Goal: Communication & Community: Ask a question

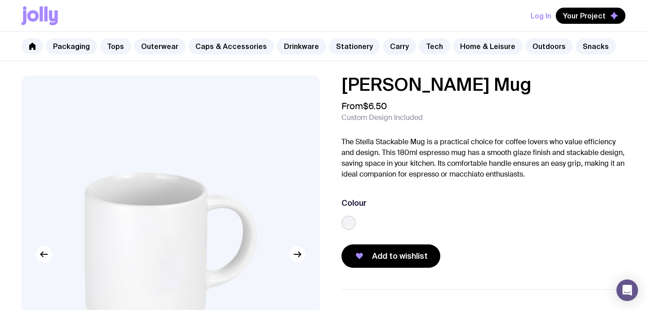
click at [44, 15] on icon at bounding box center [40, 15] width 36 height 19
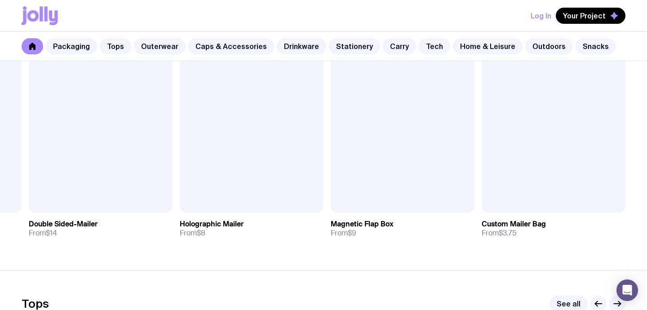
scroll to position [71, 0]
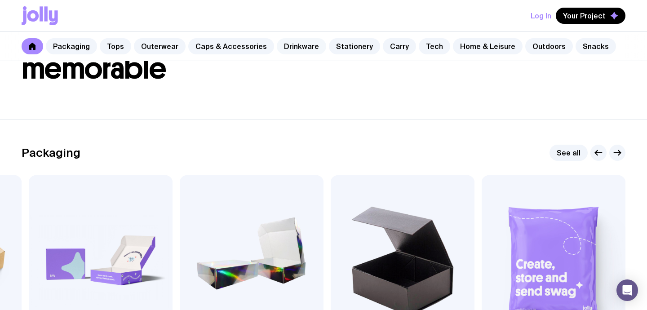
click at [285, 47] on link "Drinkware" at bounding box center [301, 46] width 49 height 16
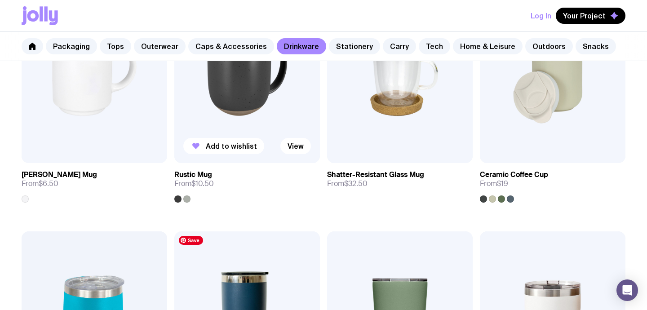
scroll to position [170, 0]
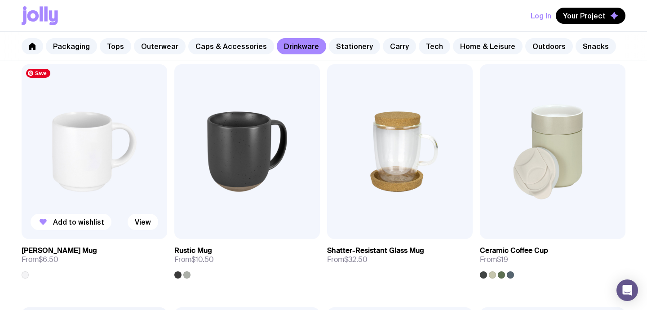
click at [89, 155] on img at bounding box center [95, 151] width 146 height 175
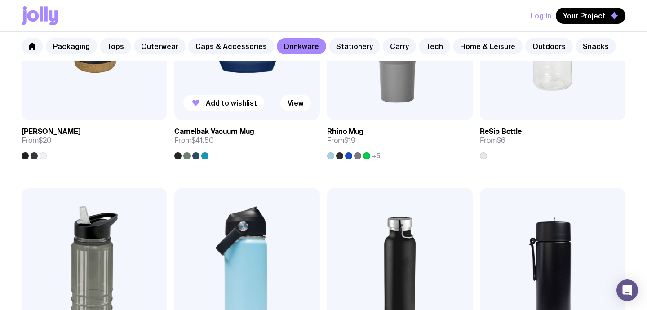
scroll to position [917, 0]
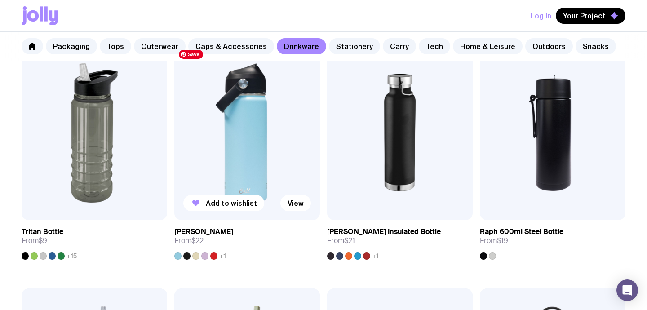
click at [263, 160] on img at bounding box center [247, 132] width 146 height 175
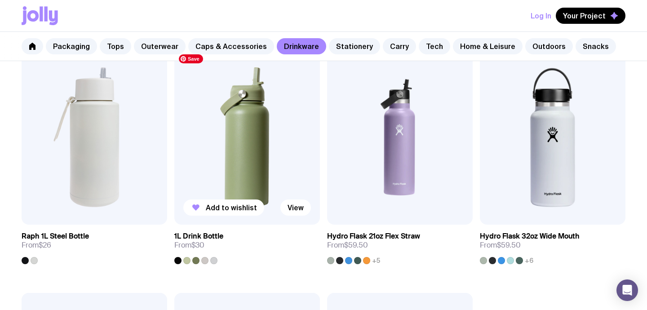
scroll to position [1156, 0]
click at [271, 174] on img at bounding box center [247, 137] width 146 height 175
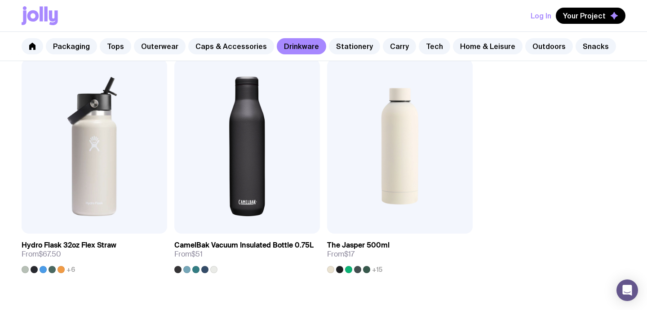
scroll to position [1381, 0]
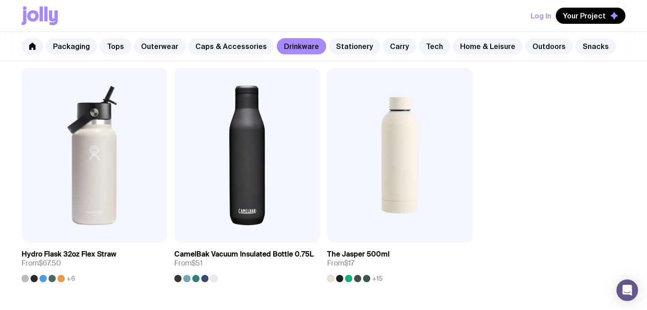
click at [546, 13] on button "Log In" at bounding box center [541, 16] width 21 height 16
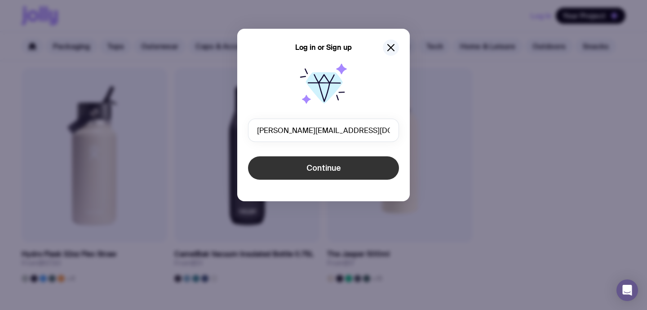
type input "[PERSON_NAME][EMAIL_ADDRESS][DOMAIN_NAME]"
click at [328, 167] on span "Continue" at bounding box center [323, 168] width 35 height 11
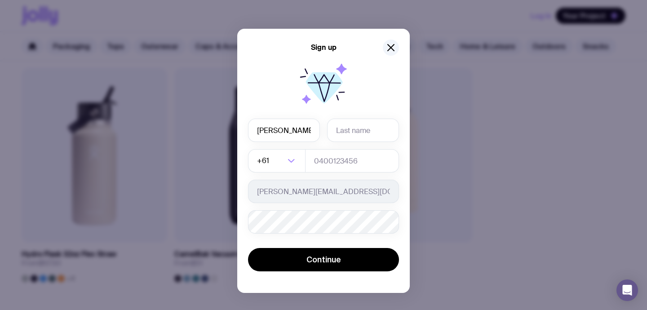
type input "Claudia"
type input "Tighe"
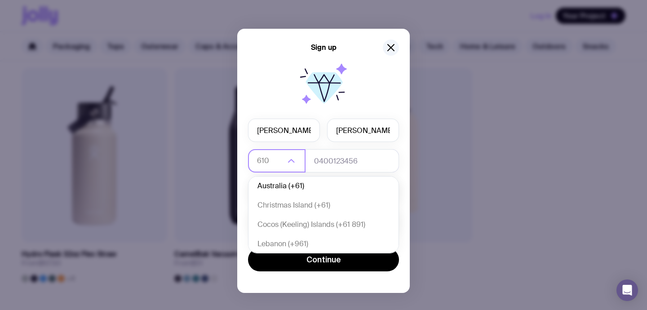
scroll to position [0, 0]
type input "61"
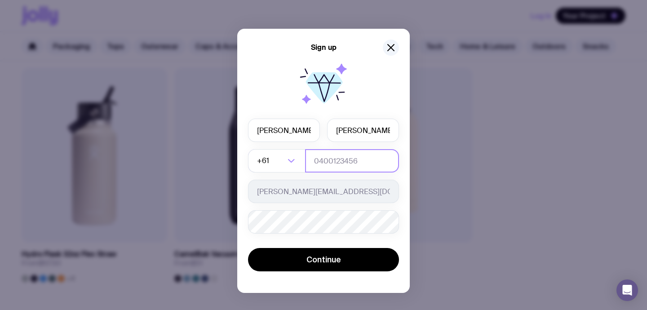
click at [373, 162] on input "tel" at bounding box center [352, 160] width 94 height 23
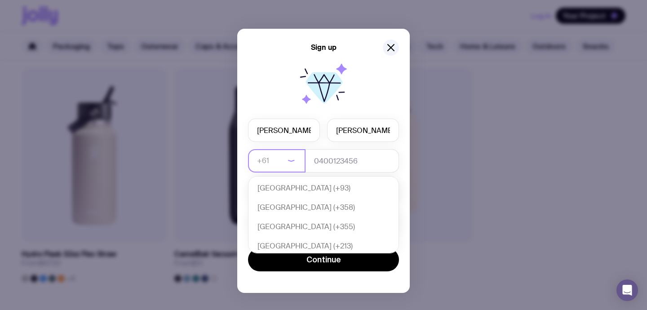
click at [293, 161] on icon "Search for option" at bounding box center [291, 160] width 11 height 11
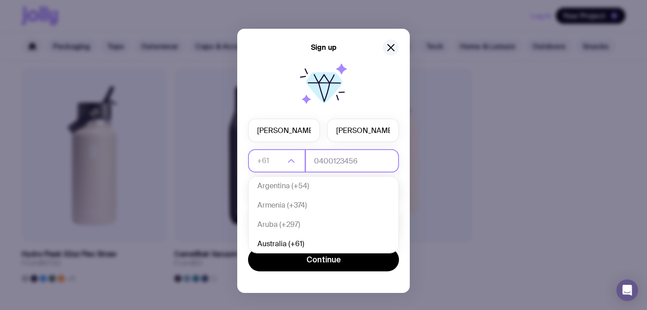
click at [328, 160] on input "tel" at bounding box center [352, 160] width 94 height 23
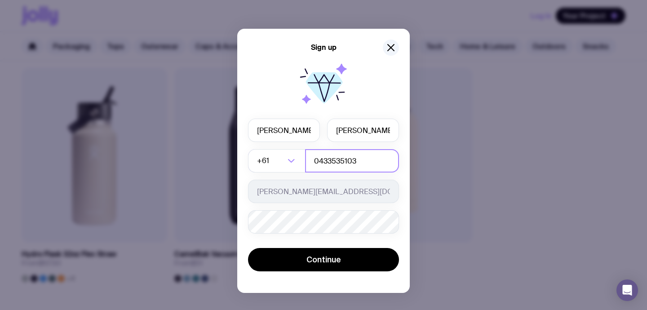
type input "0433535103"
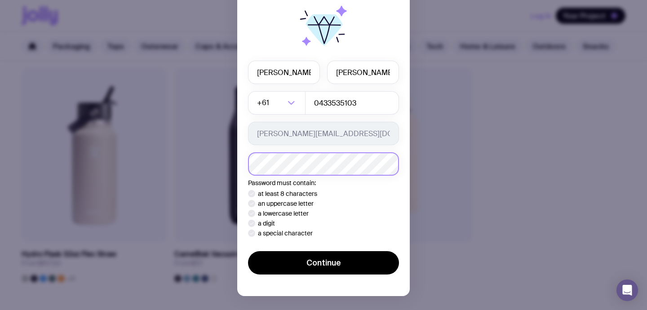
scroll to position [73, 0]
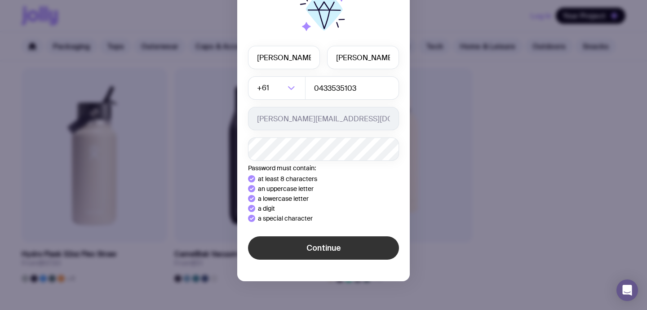
click at [333, 247] on span "Continue" at bounding box center [323, 248] width 35 height 11
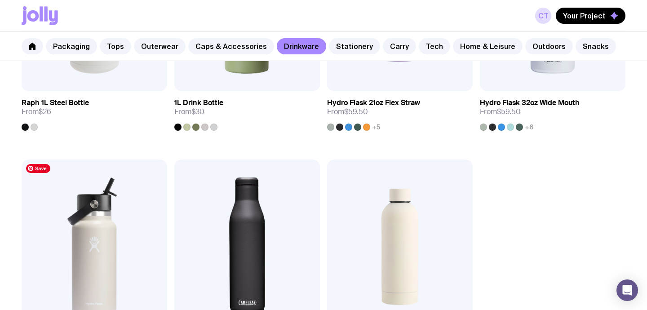
scroll to position [1323, 0]
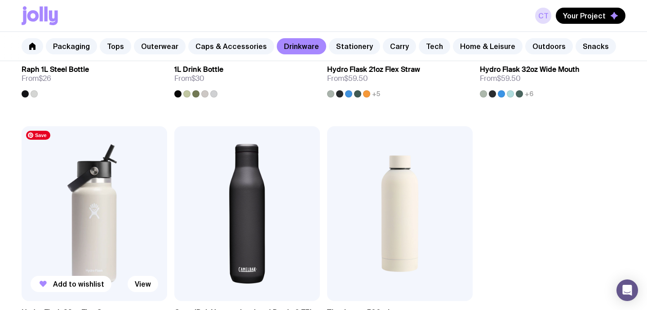
click at [114, 179] on img at bounding box center [95, 213] width 146 height 175
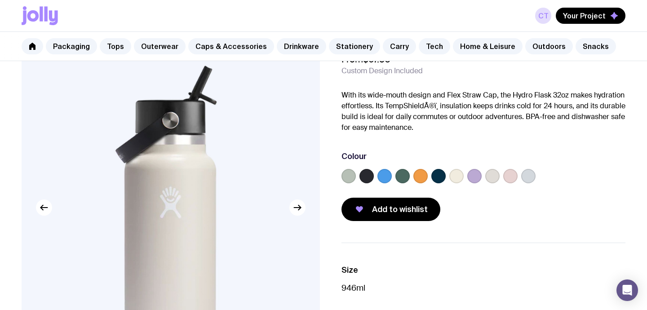
scroll to position [75, 0]
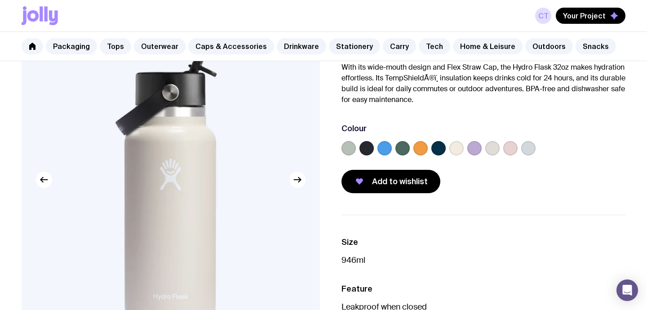
click at [385, 148] on label at bounding box center [384, 148] width 14 height 14
click at [0, 0] on input "radio" at bounding box center [0, 0] width 0 height 0
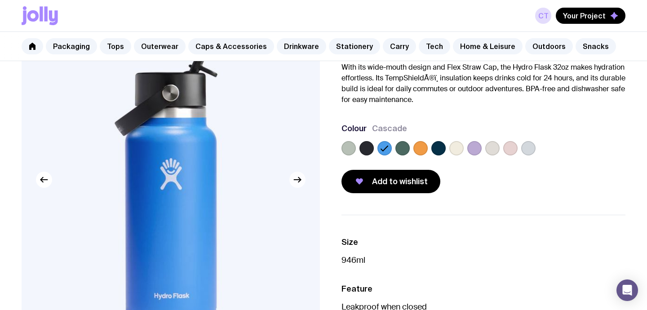
click at [300, 182] on icon "button" at bounding box center [297, 179] width 11 height 11
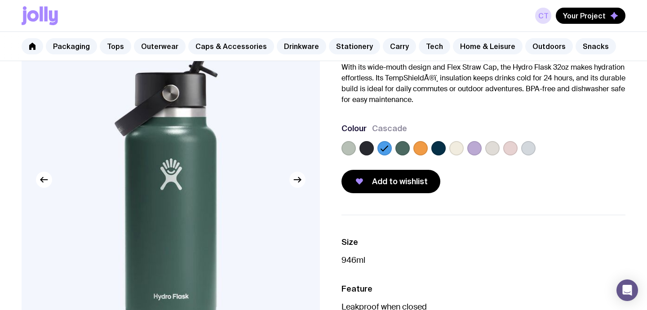
click at [300, 182] on icon "button" at bounding box center [297, 179] width 11 height 11
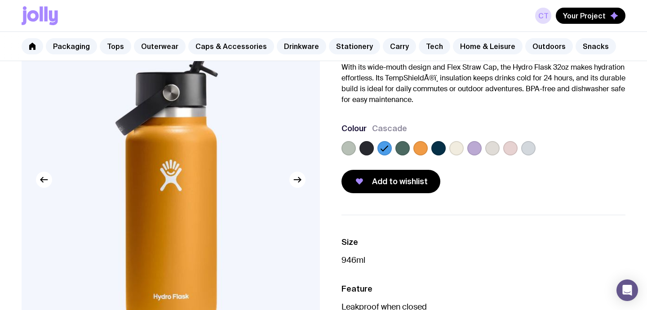
click at [424, 151] on label at bounding box center [420, 148] width 14 height 14
click at [0, 0] on input "radio" at bounding box center [0, 0] width 0 height 0
click at [440, 149] on label at bounding box center [438, 148] width 14 height 14
click at [0, 0] on input "radio" at bounding box center [0, 0] width 0 height 0
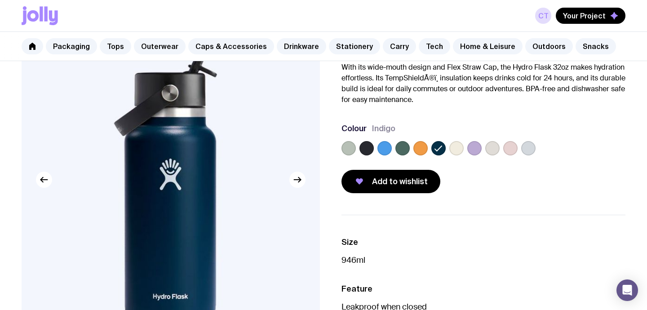
click at [462, 147] on label at bounding box center [456, 148] width 14 height 14
click at [0, 0] on input "radio" at bounding box center [0, 0] width 0 height 0
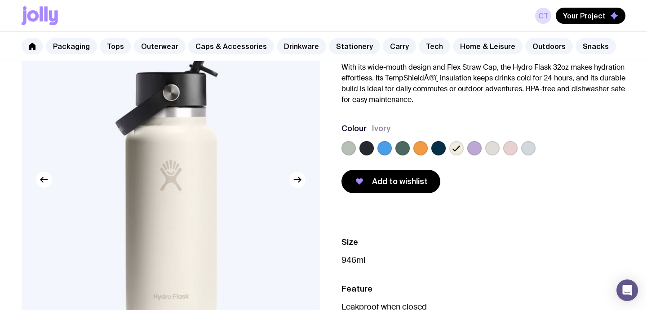
click at [363, 151] on label at bounding box center [366, 148] width 14 height 14
click at [0, 0] on input "radio" at bounding box center [0, 0] width 0 height 0
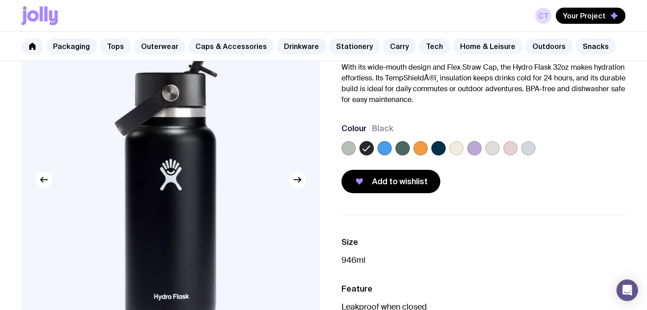
click at [385, 155] on label at bounding box center [384, 148] width 14 height 14
click at [0, 0] on input "radio" at bounding box center [0, 0] width 0 height 0
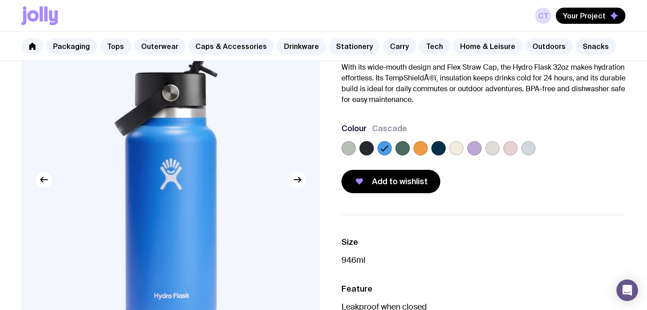
click at [455, 146] on label at bounding box center [456, 148] width 14 height 14
click at [0, 0] on input "radio" at bounding box center [0, 0] width 0 height 0
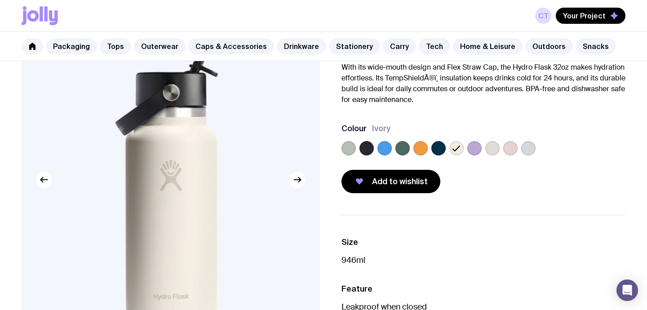
click at [479, 147] on label at bounding box center [474, 148] width 14 height 14
click at [0, 0] on input "radio" at bounding box center [0, 0] width 0 height 0
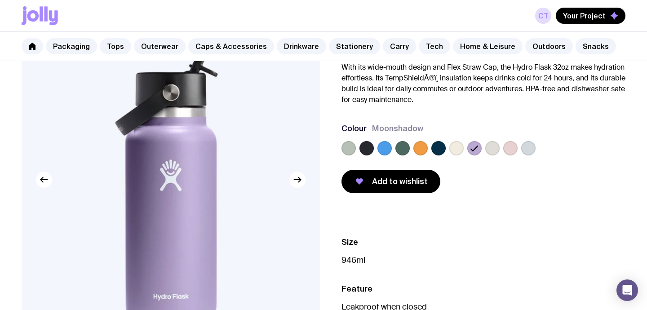
click at [457, 149] on label at bounding box center [456, 148] width 14 height 14
click at [0, 0] on input "radio" at bounding box center [0, 0] width 0 height 0
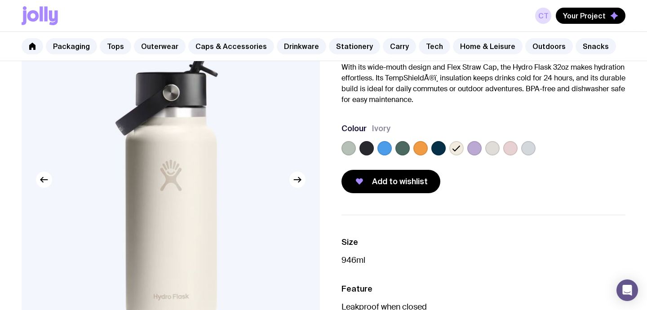
click at [473, 148] on label at bounding box center [474, 148] width 14 height 14
click at [0, 0] on input "radio" at bounding box center [0, 0] width 0 height 0
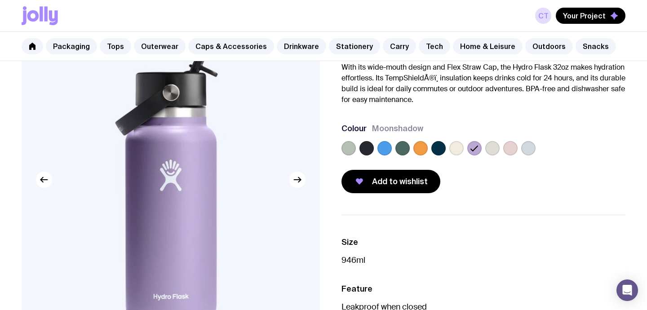
click at [493, 148] on label at bounding box center [492, 148] width 14 height 14
click at [0, 0] on input "radio" at bounding box center [0, 0] width 0 height 0
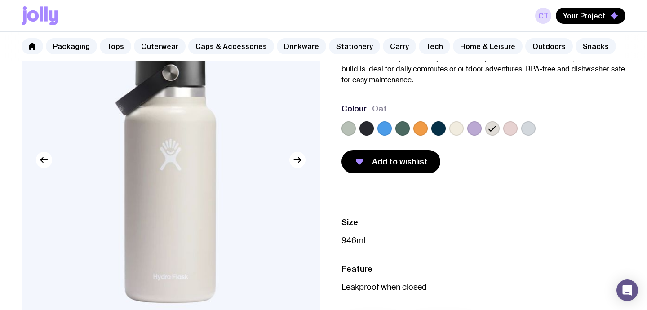
scroll to position [92, 0]
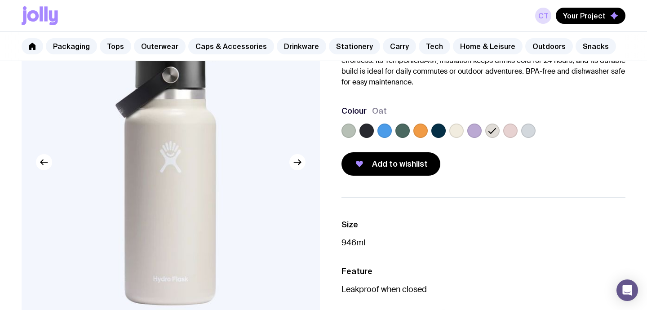
click at [511, 124] on label at bounding box center [510, 131] width 14 height 14
click at [0, 0] on input "radio" at bounding box center [0, 0] width 0 height 0
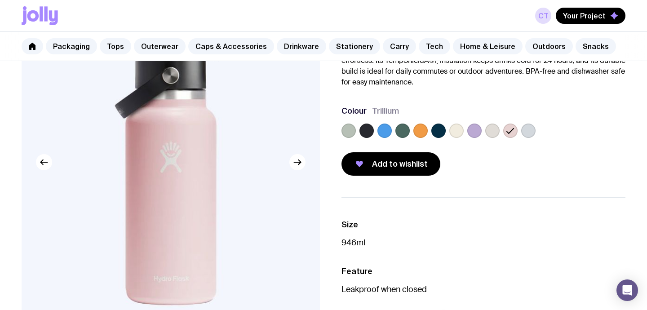
click at [531, 131] on label at bounding box center [528, 131] width 14 height 14
click at [0, 0] on input "radio" at bounding box center [0, 0] width 0 height 0
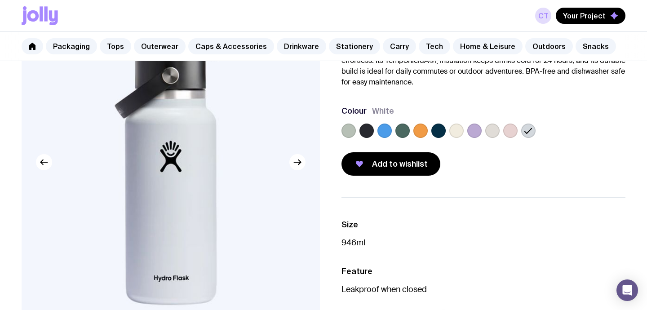
click at [344, 129] on label at bounding box center [348, 131] width 14 height 14
click at [0, 0] on input "radio" at bounding box center [0, 0] width 0 height 0
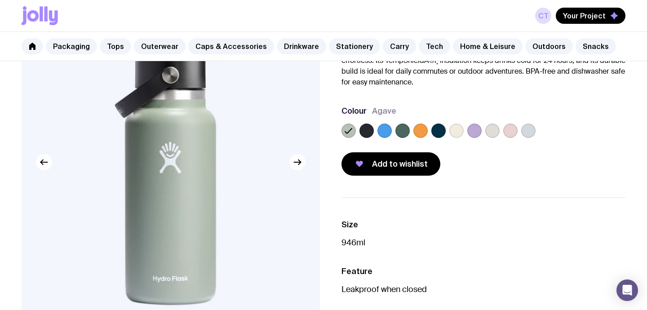
click at [366, 130] on label at bounding box center [366, 131] width 14 height 14
click at [0, 0] on input "radio" at bounding box center [0, 0] width 0 height 0
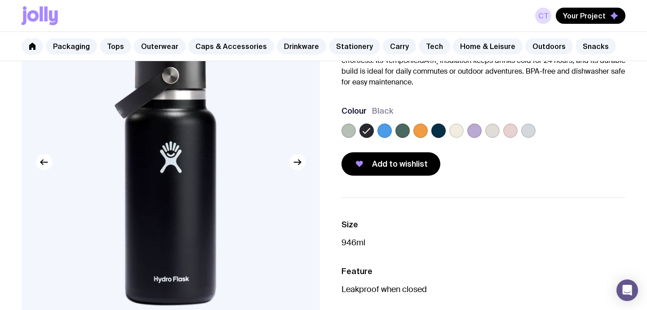
click at [390, 130] on label at bounding box center [384, 131] width 14 height 14
click at [0, 0] on input "radio" at bounding box center [0, 0] width 0 height 0
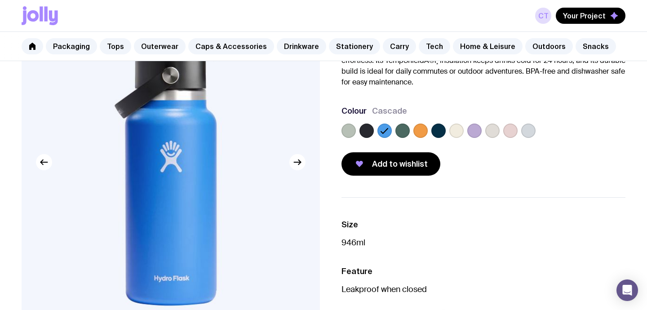
click at [407, 132] on label at bounding box center [402, 131] width 14 height 14
click at [0, 0] on input "radio" at bounding box center [0, 0] width 0 height 0
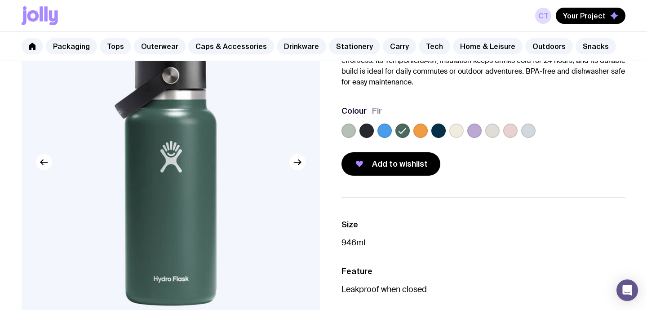
click at [427, 133] on div at bounding box center [420, 131] width 14 height 14
click at [423, 132] on label at bounding box center [420, 131] width 14 height 14
click at [0, 0] on input "radio" at bounding box center [0, 0] width 0 height 0
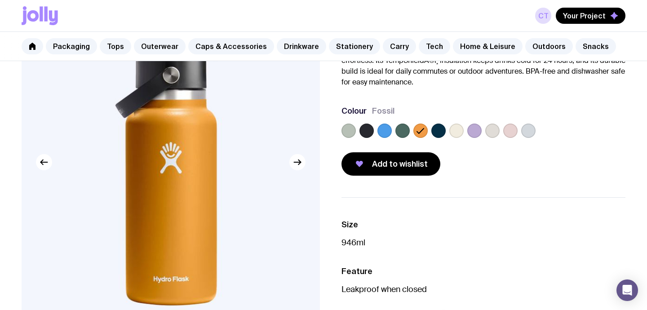
click at [439, 131] on label at bounding box center [438, 131] width 14 height 14
click at [0, 0] on input "radio" at bounding box center [0, 0] width 0 height 0
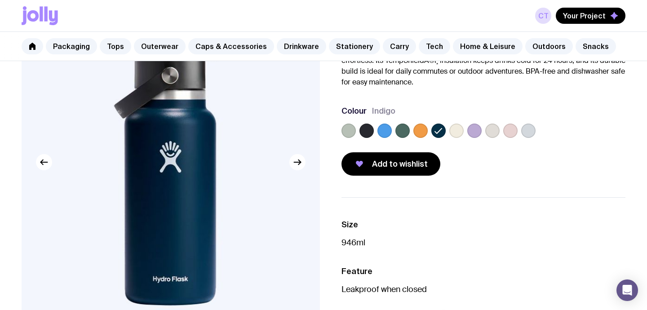
click at [458, 130] on label at bounding box center [456, 131] width 14 height 14
click at [0, 0] on input "radio" at bounding box center [0, 0] width 0 height 0
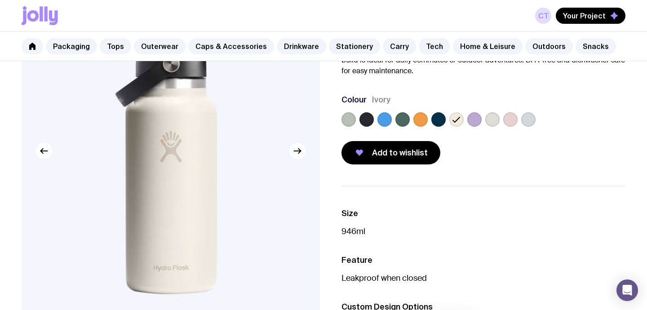
scroll to position [0, 0]
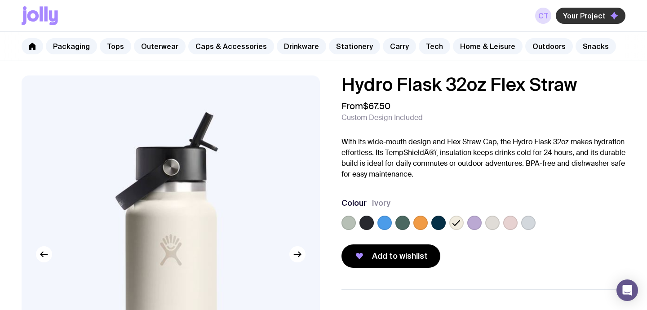
click at [602, 14] on span "Your Project" at bounding box center [584, 15] width 43 height 9
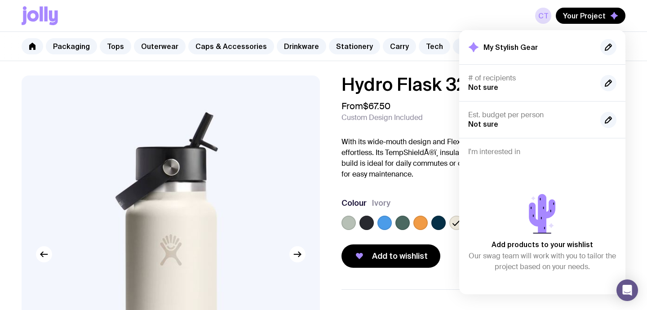
click at [407, 153] on p "With its wide-mouth design and Flex Straw Cap, the Hydro Flask 32oz makes hydra…" at bounding box center [483, 158] width 284 height 43
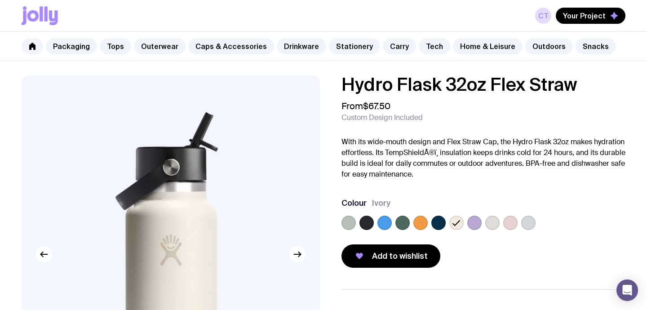
click at [35, 25] on div "CT Your Project" at bounding box center [324, 15] width 604 height 31
click at [37, 17] on icon at bounding box center [33, 15] width 12 height 11
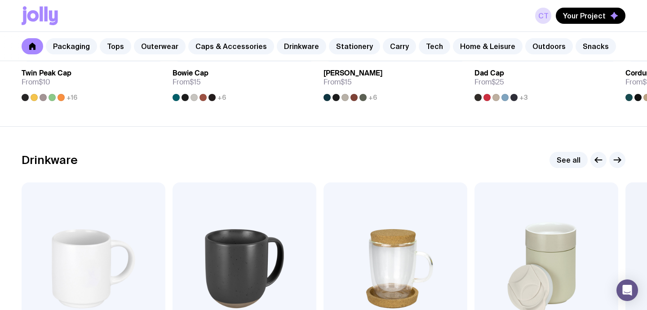
scroll to position [1292, 0]
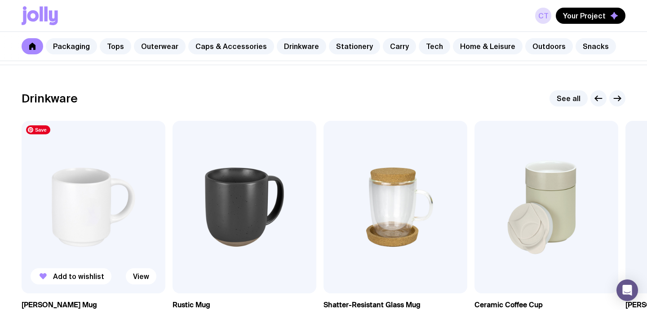
click at [91, 208] on img at bounding box center [94, 207] width 144 height 173
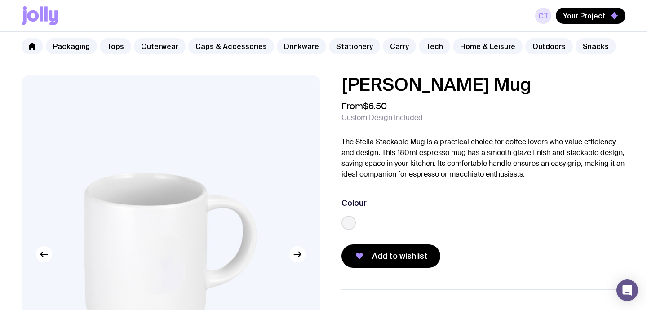
click at [545, 11] on link "CT" at bounding box center [543, 16] width 16 height 16
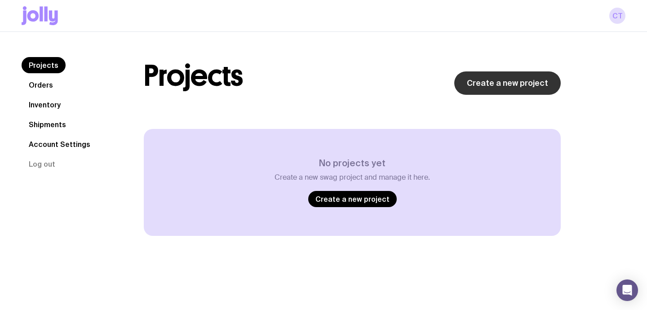
click at [475, 87] on link "Create a new project" at bounding box center [507, 82] width 106 height 23
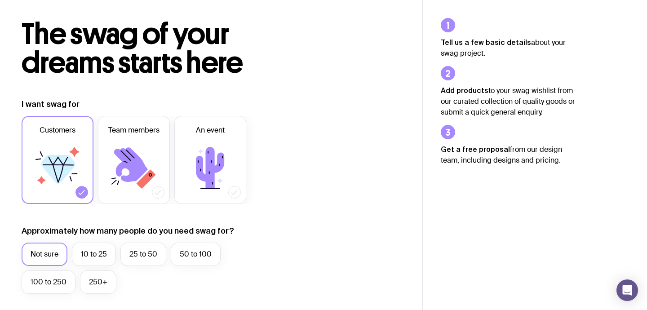
scroll to position [99, 0]
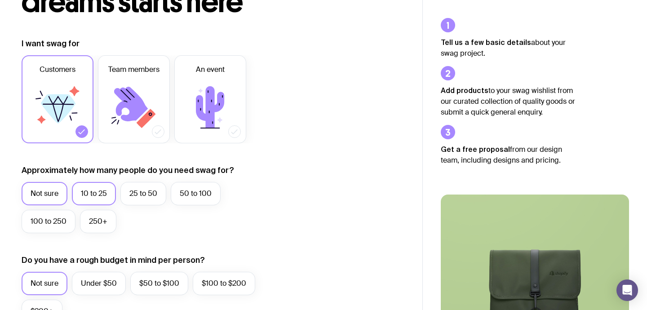
click at [95, 196] on label "10 to 25" at bounding box center [94, 193] width 44 height 23
click at [0, 0] on input "10 to 25" at bounding box center [0, 0] width 0 height 0
click at [137, 114] on icon at bounding box center [131, 104] width 34 height 35
click at [0, 0] on input "Team members" at bounding box center [0, 0] width 0 height 0
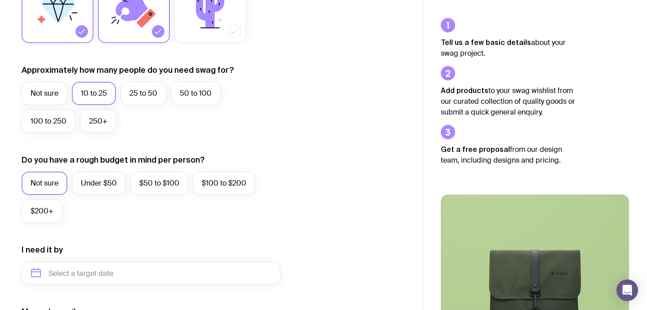
scroll to position [228, 0]
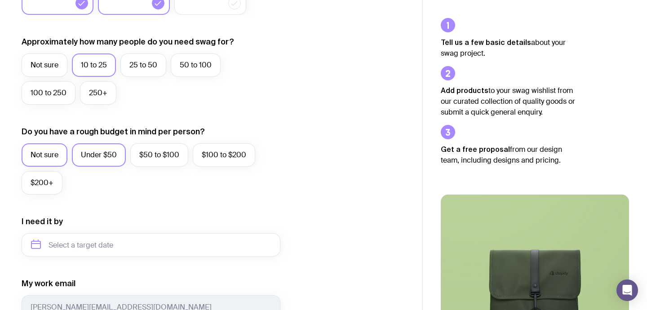
click at [96, 159] on label "Under $50" at bounding box center [99, 154] width 54 height 23
click at [0, 0] on input "Under $50" at bounding box center [0, 0] width 0 height 0
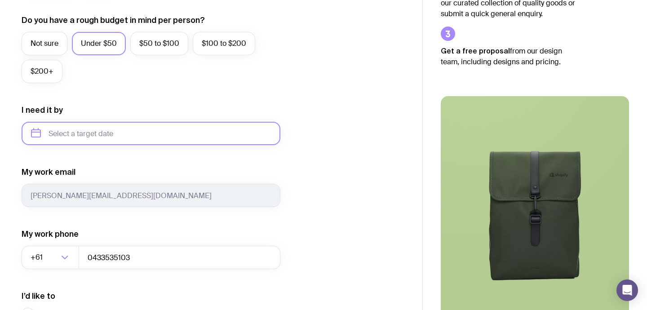
click at [96, 139] on input "text" at bounding box center [151, 133] width 259 height 23
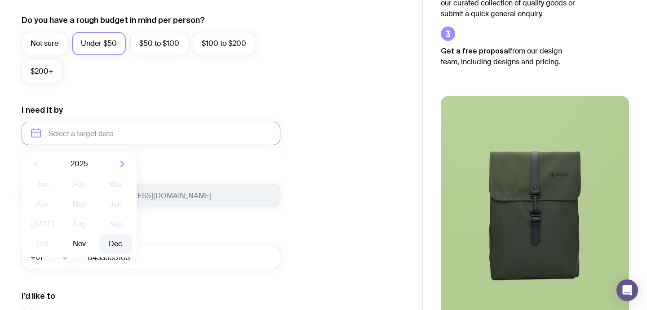
click at [112, 244] on button "Dec" at bounding box center [115, 244] width 33 height 18
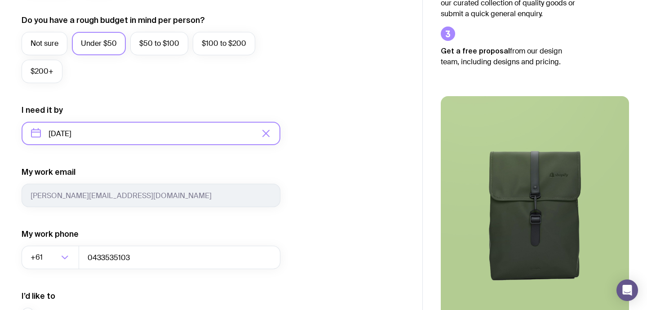
click at [94, 136] on input "December 2025" at bounding box center [151, 133] width 259 height 23
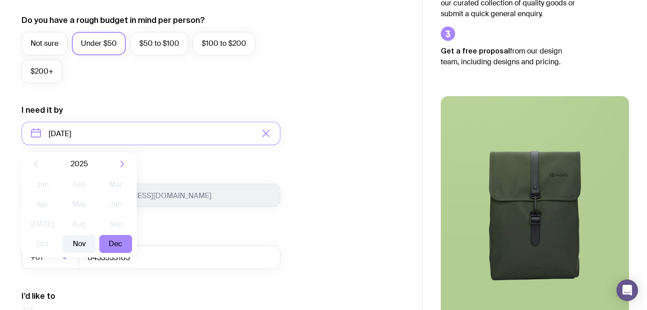
click at [83, 243] on button "Nov" at bounding box center [78, 244] width 33 height 18
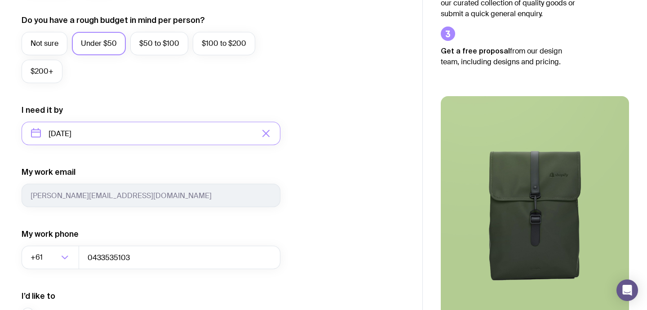
type input "November 2025"
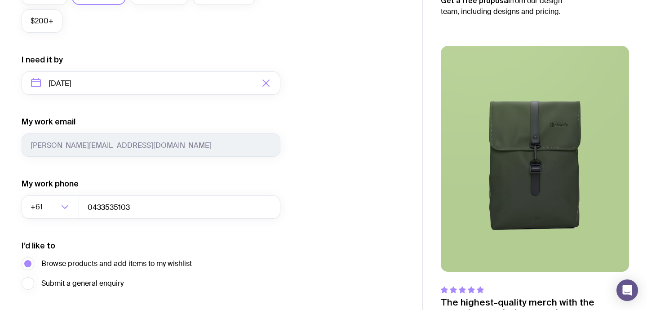
scroll to position [454, 0]
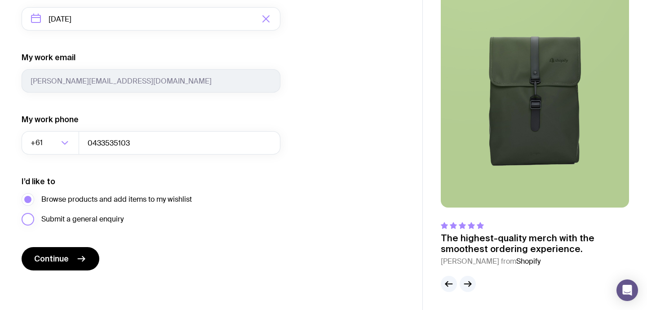
click at [87, 215] on span "Submit a general enquiry" at bounding box center [82, 219] width 82 height 11
click at [0, 0] on input "Submit a general enquiry" at bounding box center [0, 0] width 0 height 0
click at [81, 196] on span "Browse products and add items to my wishlist" at bounding box center [116, 199] width 151 height 11
click at [0, 0] on input "Browse products and add items to my wishlist" at bounding box center [0, 0] width 0 height 0
click at [74, 262] on button "Continue" at bounding box center [61, 258] width 78 height 23
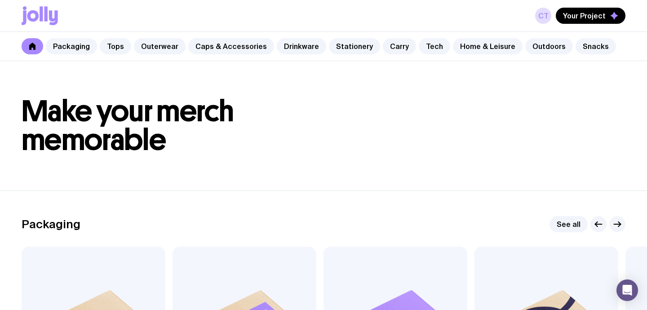
click at [135, 22] on div "CT Your Project" at bounding box center [324, 15] width 604 height 31
click at [295, 51] on link "Drinkware" at bounding box center [301, 46] width 49 height 16
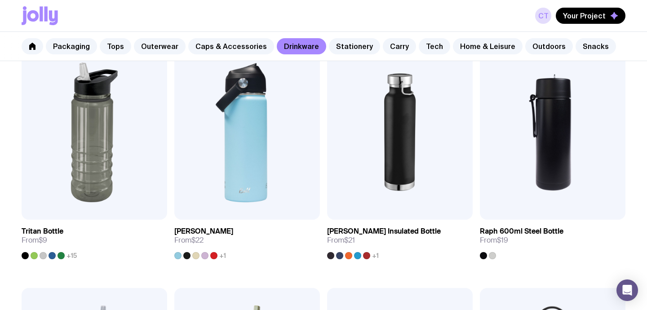
scroll to position [940, 0]
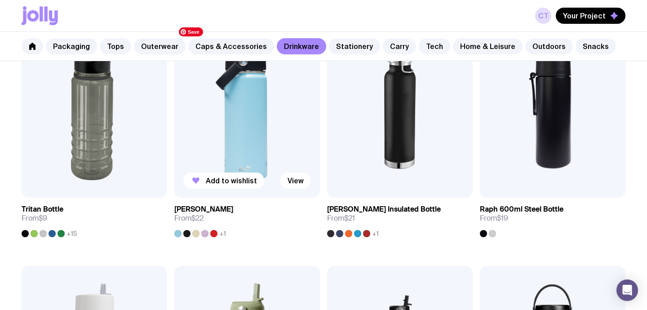
click at [272, 155] on img at bounding box center [247, 110] width 146 height 175
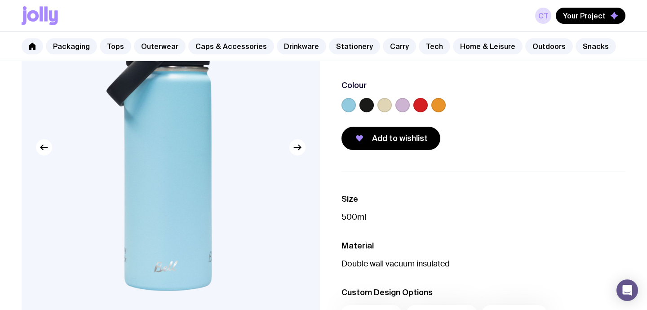
scroll to position [126, 0]
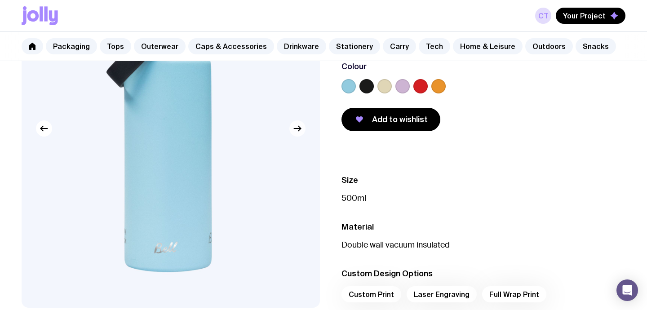
click at [297, 127] on icon "button" at bounding box center [297, 128] width 11 height 11
click at [385, 86] on label at bounding box center [384, 86] width 14 height 14
click at [0, 0] on input "radio" at bounding box center [0, 0] width 0 height 0
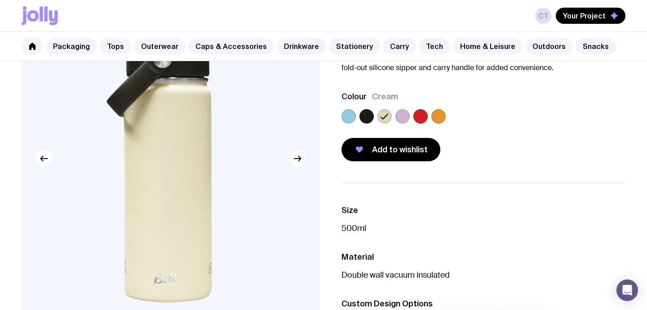
scroll to position [149, 0]
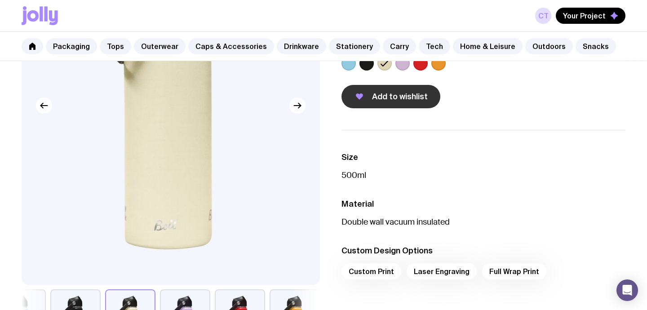
click at [402, 99] on span "Add to wishlist" at bounding box center [400, 96] width 56 height 11
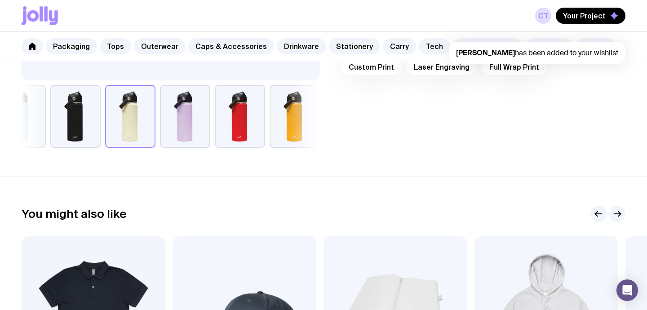
scroll to position [306, 0]
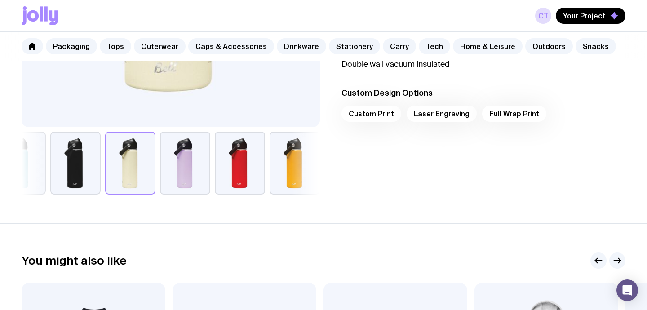
click at [499, 113] on div "Custom Print Laser Engraving Full Wrap Print" at bounding box center [483, 117] width 284 height 22
click at [455, 112] on div "Custom Print Laser Engraving Full Wrap Print" at bounding box center [483, 117] width 284 height 22
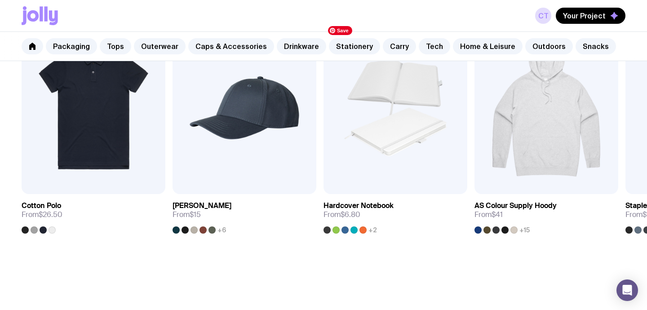
scroll to position [633, 0]
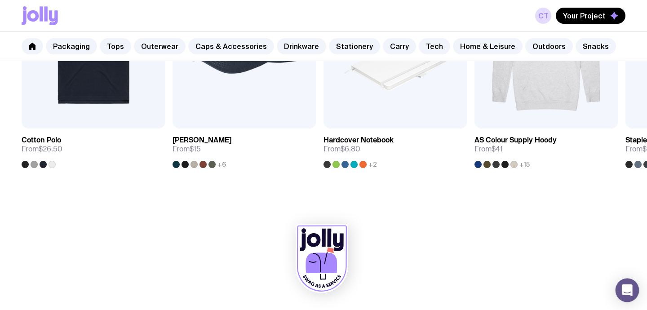
click at [622, 286] on icon "Open Intercom Messenger" at bounding box center [627, 290] width 10 height 12
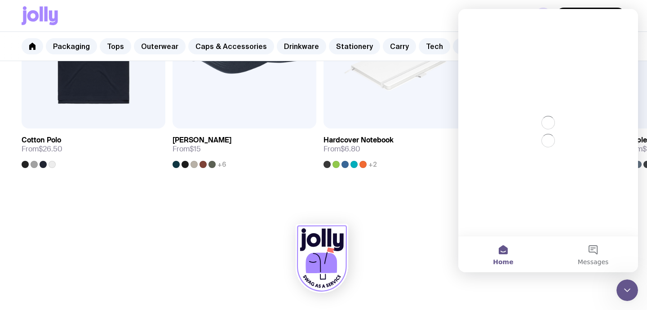
scroll to position [0, 0]
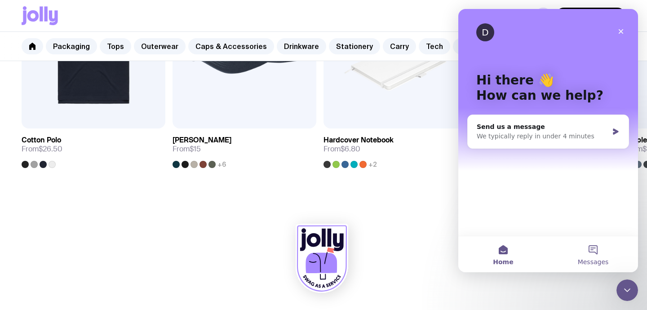
click at [592, 252] on button "Messages" at bounding box center [593, 254] width 90 height 36
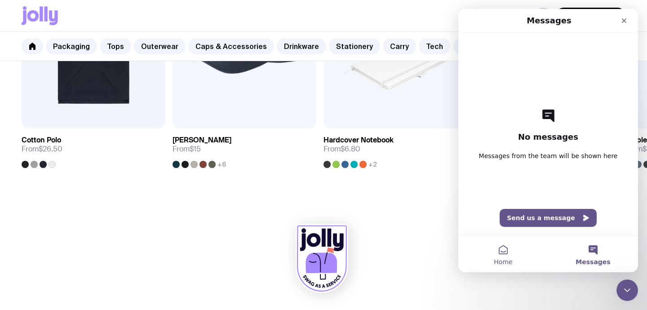
click at [507, 246] on button "Home" at bounding box center [503, 254] width 90 height 36
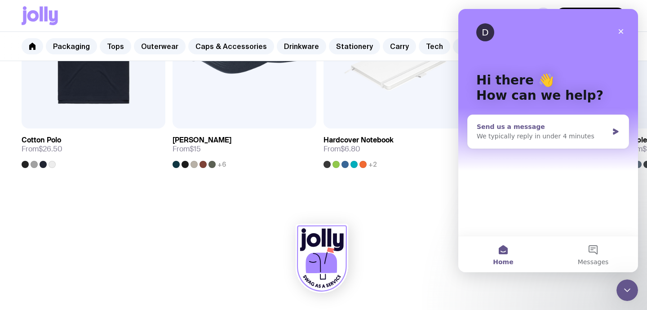
click at [572, 140] on div "We typically reply in under 4 minutes" at bounding box center [543, 136] width 132 height 9
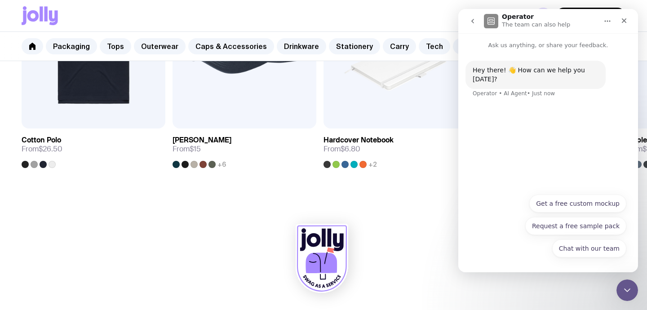
click at [531, 154] on div "Hey there! 👋 How can we help you today? Operator • AI Agent • Just now" at bounding box center [548, 119] width 180 height 139
click at [588, 252] on button "Chat with our team" at bounding box center [589, 248] width 74 height 18
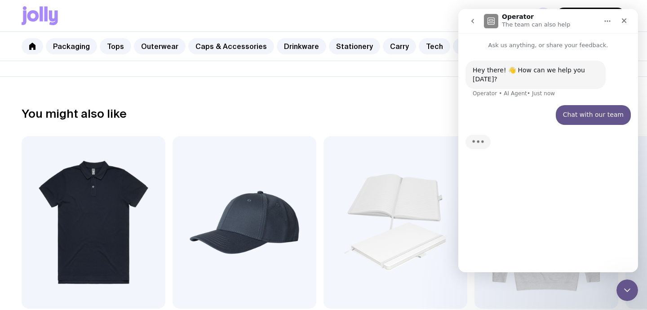
scroll to position [452, 0]
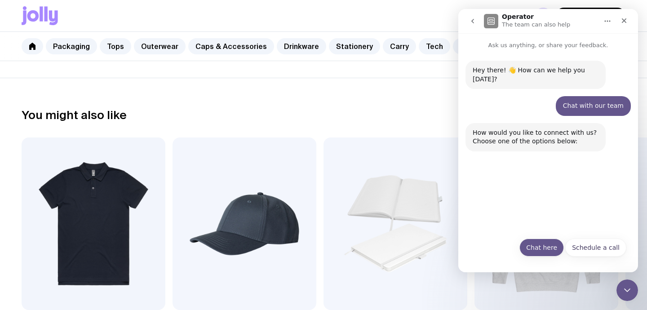
click at [548, 244] on button "Chat here" at bounding box center [541, 248] width 44 height 18
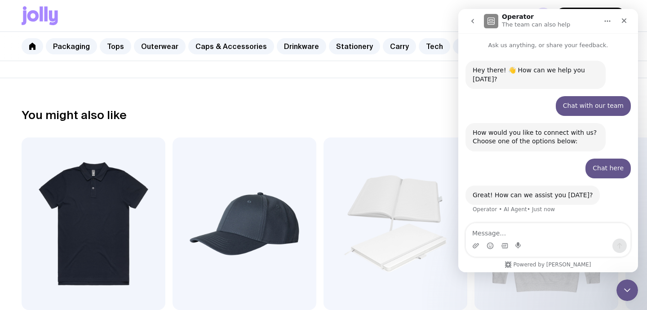
click at [536, 231] on textarea "Message…" at bounding box center [548, 230] width 164 height 15
type textarea "Hello! How do we order custom products?"
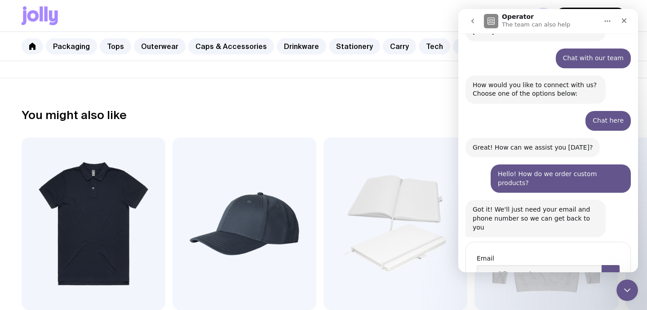
scroll to position [67, 0]
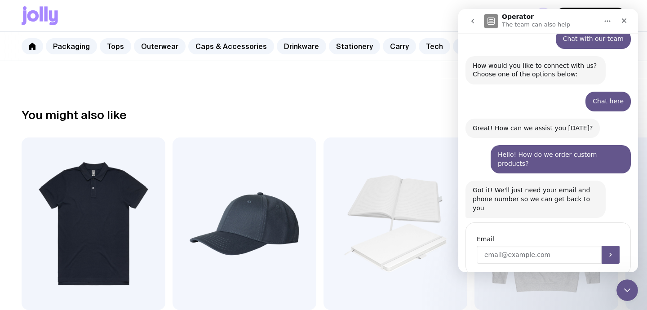
click at [519, 246] on input "Enter your email" at bounding box center [539, 255] width 125 height 18
type input "claudia@magnet.com.au"
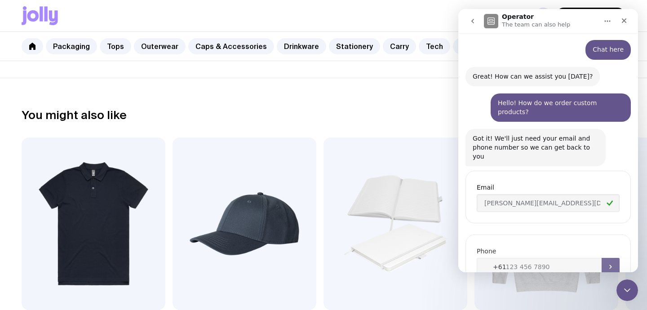
scroll to position [129, 0]
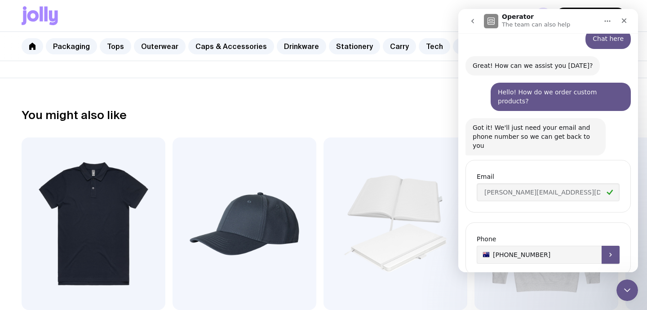
type input "+61 0433535103"
click at [607, 251] on icon "Submit" at bounding box center [610, 254] width 7 height 7
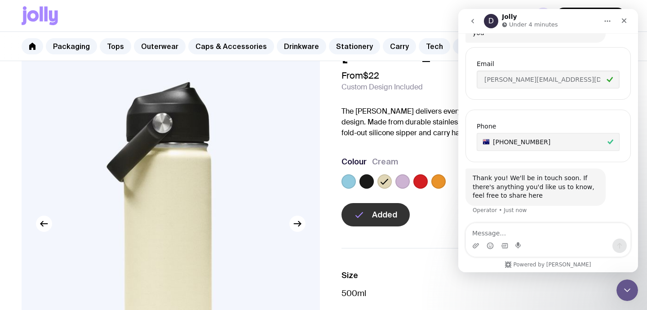
scroll to position [0, 0]
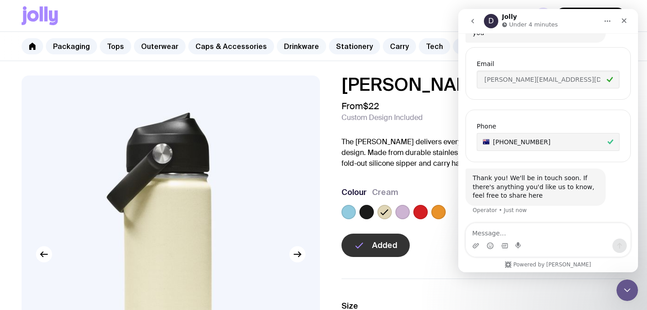
click at [304, 45] on link "Drinkware" at bounding box center [301, 46] width 49 height 16
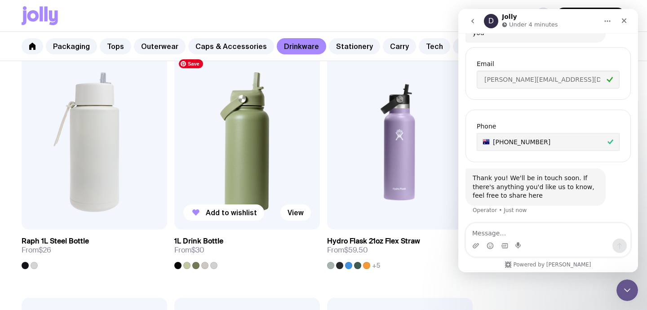
scroll to position [1158, 0]
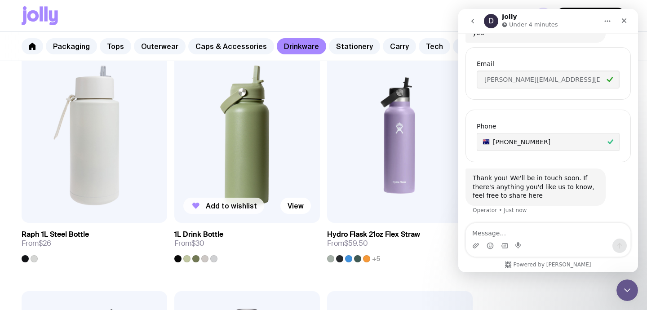
click at [235, 200] on button "Add to wishlist" at bounding box center [223, 206] width 81 height 16
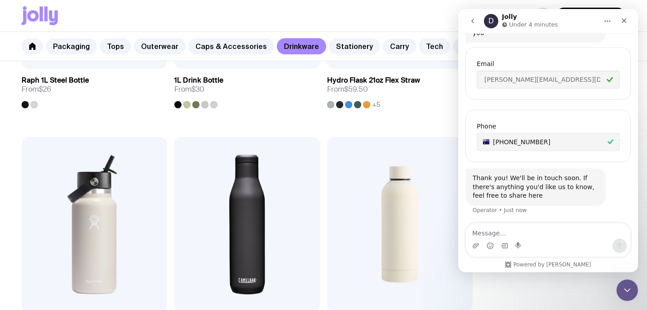
scroll to position [1387, 0]
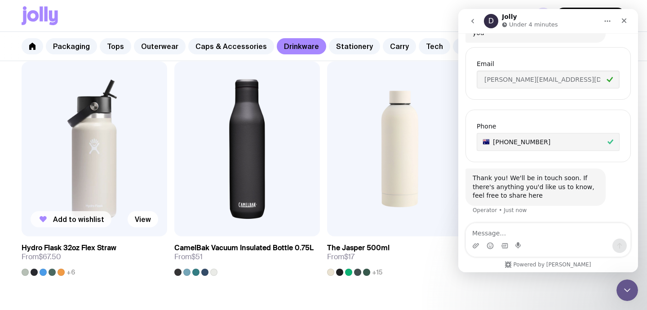
click at [97, 217] on span "Add to wishlist" at bounding box center [78, 219] width 51 height 9
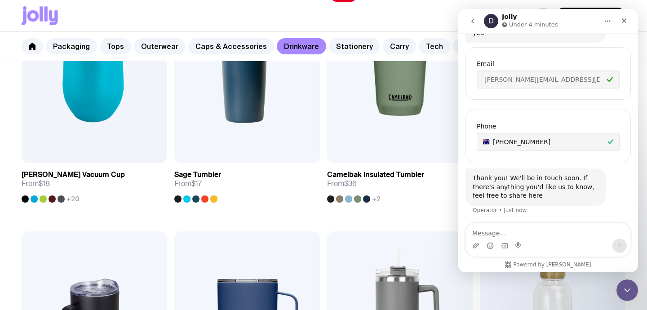
scroll to position [485, 0]
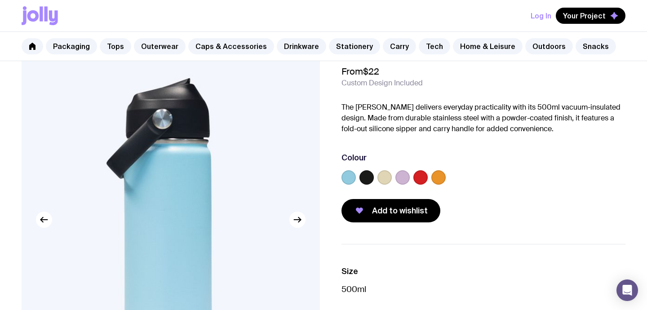
scroll to position [36, 0]
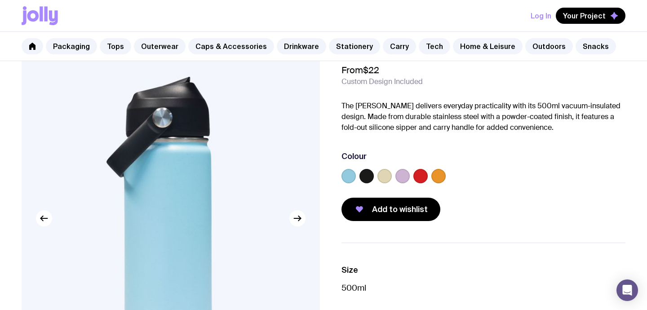
click at [387, 177] on label at bounding box center [384, 176] width 14 height 14
click at [0, 0] on input "radio" at bounding box center [0, 0] width 0 height 0
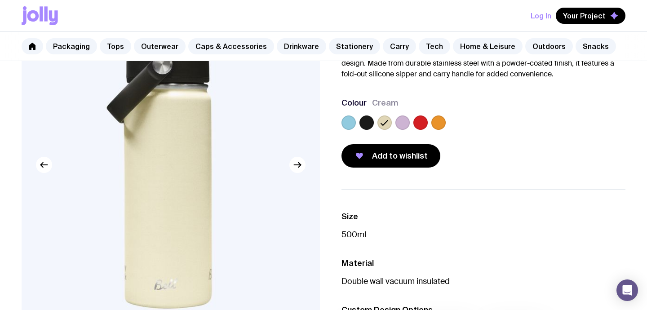
scroll to position [93, 0]
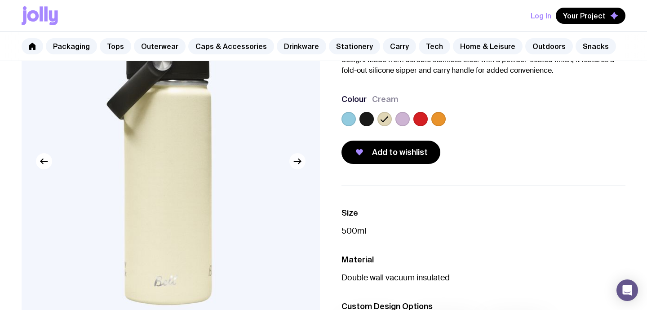
click at [299, 164] on icon "button" at bounding box center [297, 161] width 11 height 11
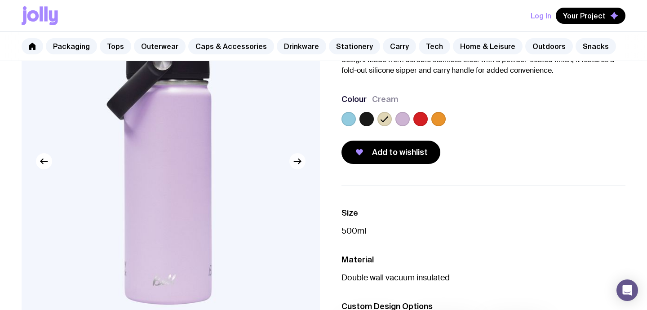
click at [299, 164] on icon "button" at bounding box center [297, 161] width 11 height 11
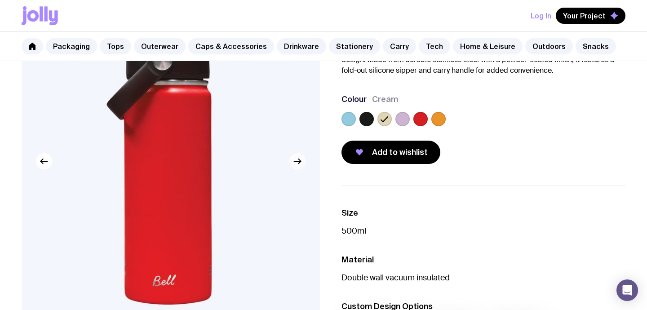
click at [299, 164] on icon "button" at bounding box center [297, 161] width 11 height 11
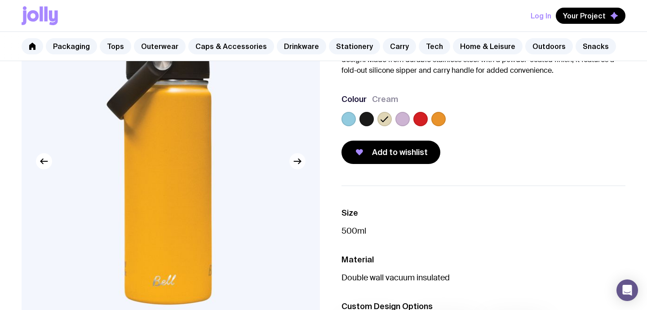
click at [299, 164] on icon "button" at bounding box center [297, 161] width 11 height 11
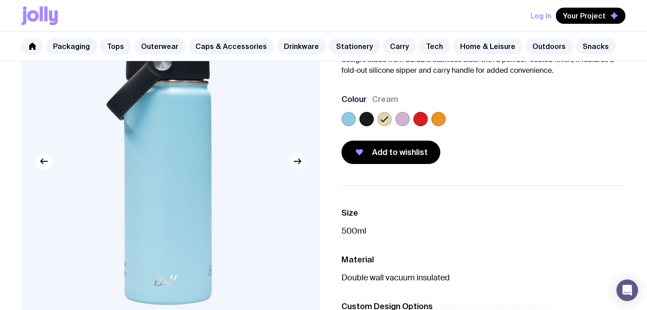
click at [299, 164] on icon "button" at bounding box center [297, 161] width 11 height 11
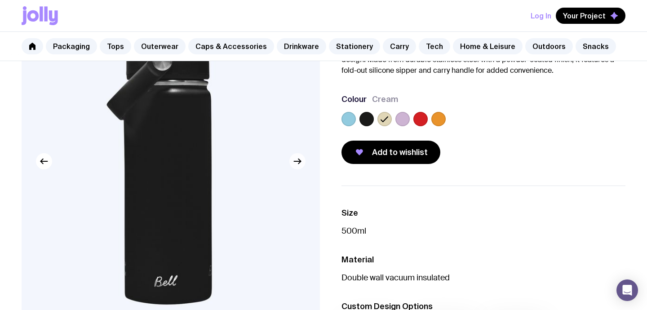
click at [299, 164] on icon "button" at bounding box center [297, 161] width 11 height 11
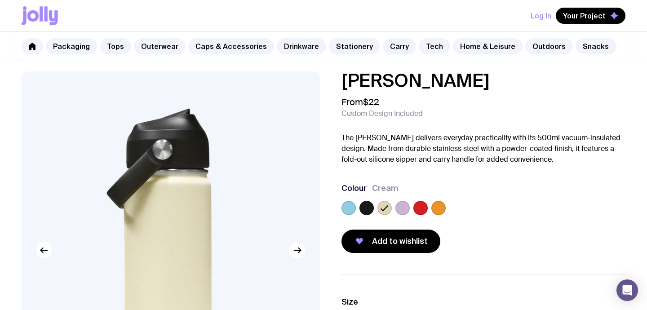
scroll to position [0, 0]
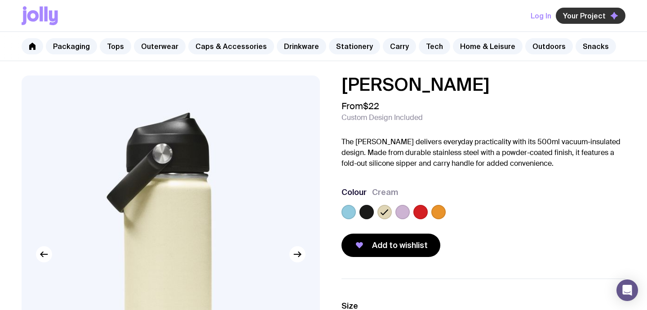
click at [583, 20] on span "Your Project" at bounding box center [584, 15] width 43 height 9
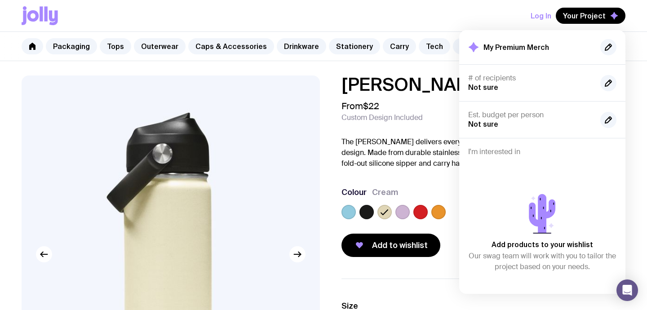
click at [389, 119] on span "Custom Design Included" at bounding box center [381, 117] width 81 height 9
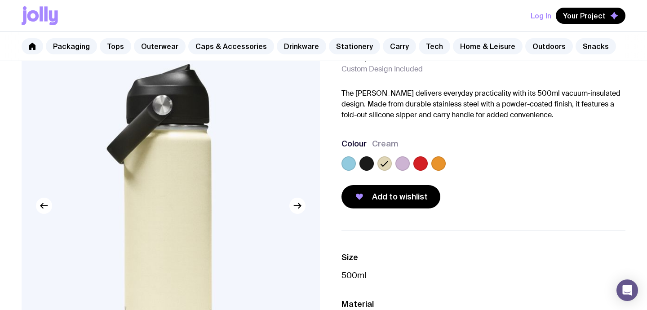
scroll to position [50, 0]
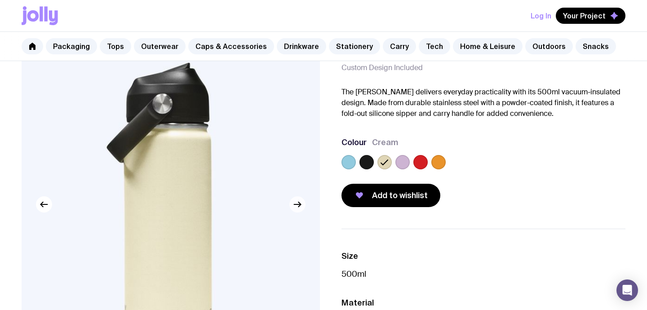
click at [300, 203] on icon "button" at bounding box center [297, 204] width 11 height 11
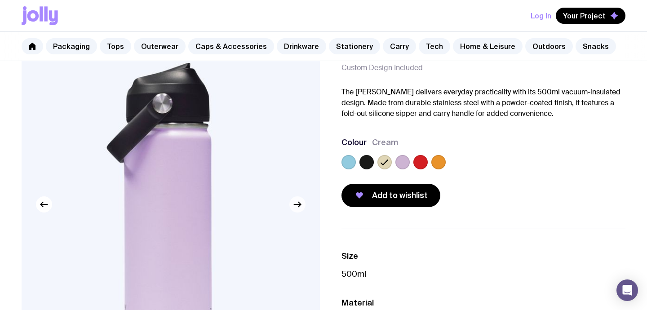
click at [300, 203] on icon "button" at bounding box center [297, 204] width 11 height 11
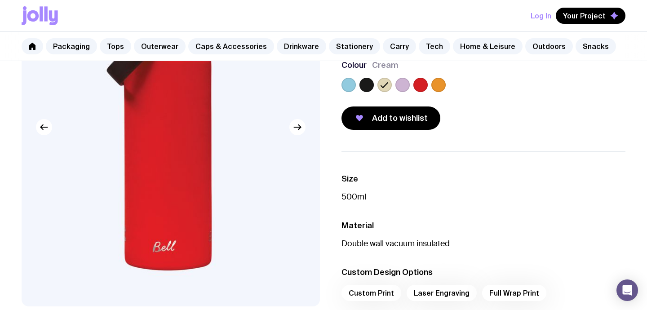
scroll to position [5, 0]
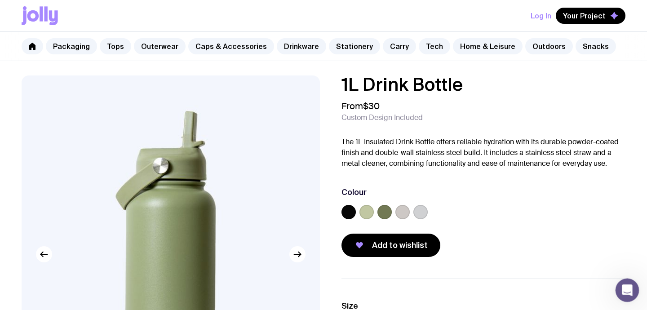
click at [630, 291] on icon "Open Intercom Messenger" at bounding box center [626, 289] width 15 height 15
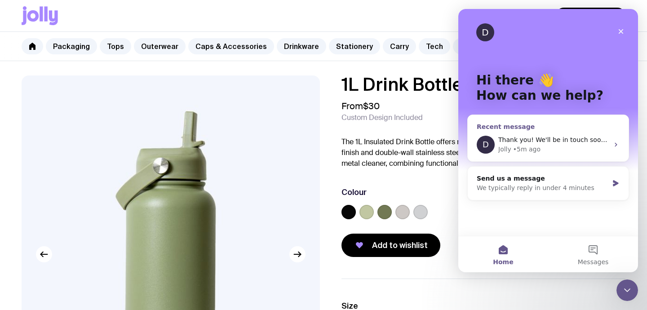
click at [568, 136] on span "Thank you! We'll be in touch soon. If there's anything you'd like us to know, f…" at bounding box center [653, 139] width 310 height 7
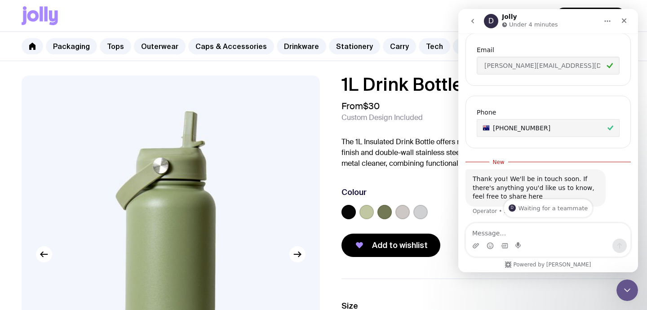
scroll to position [257, 0]
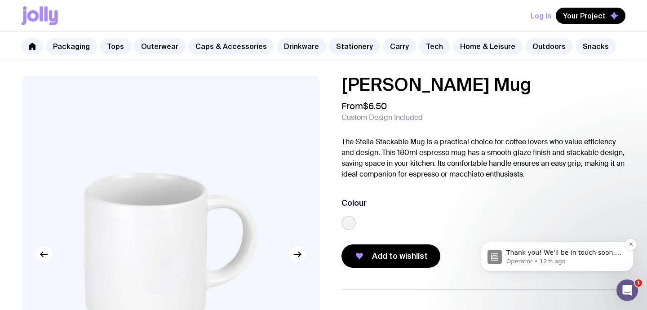
click at [548, 252] on span "Thank you! We'll be in touch soon. If there's anything you'd like us to know, f…" at bounding box center [563, 261] width 115 height 25
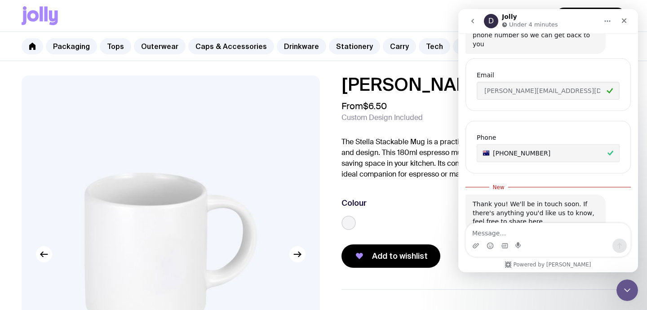
scroll to position [213, 0]
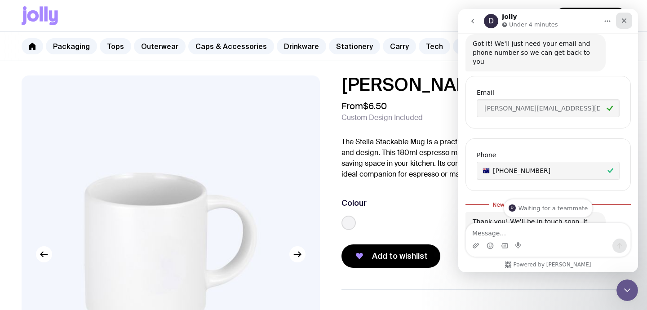
click at [624, 21] on icon "Close" at bounding box center [624, 20] width 5 height 5
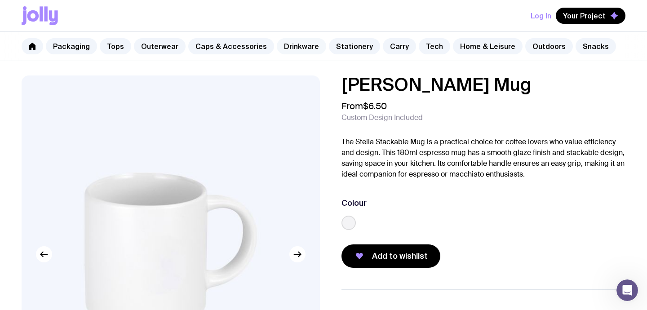
scroll to position [242, 0]
click at [297, 47] on link "Drinkware" at bounding box center [301, 46] width 49 height 16
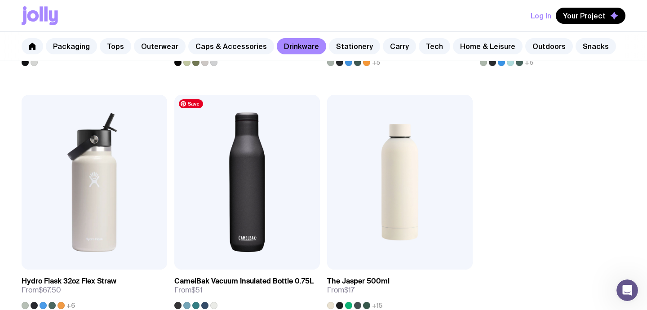
scroll to position [1379, 0]
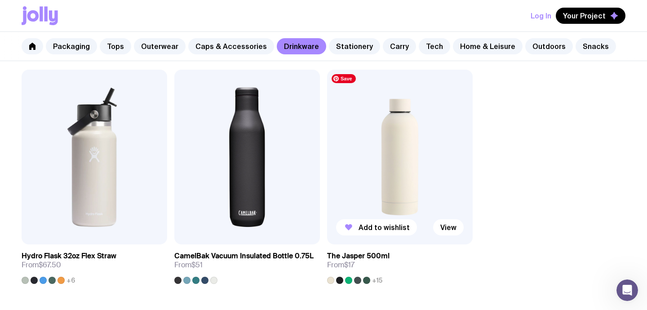
click at [387, 194] on img at bounding box center [400, 157] width 146 height 175
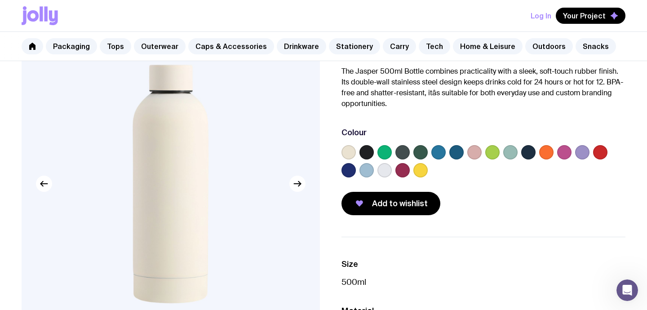
scroll to position [106, 0]
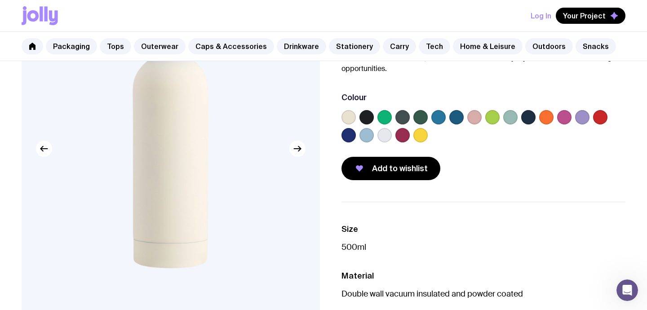
click at [579, 117] on label at bounding box center [582, 117] width 14 height 14
click at [0, 0] on input "radio" at bounding box center [0, 0] width 0 height 0
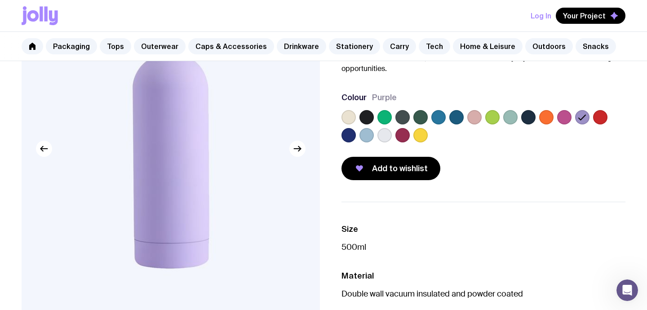
click at [511, 119] on label at bounding box center [510, 117] width 14 height 14
click at [0, 0] on input "radio" at bounding box center [0, 0] width 0 height 0
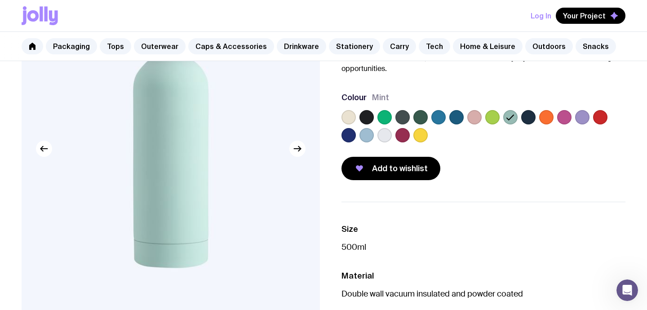
click at [443, 117] on label at bounding box center [438, 117] width 14 height 14
click at [0, 0] on input "radio" at bounding box center [0, 0] width 0 height 0
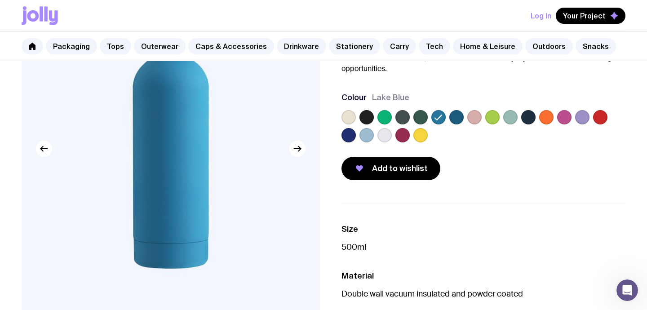
click at [368, 138] on label at bounding box center [366, 135] width 14 height 14
click at [0, 0] on input "radio" at bounding box center [0, 0] width 0 height 0
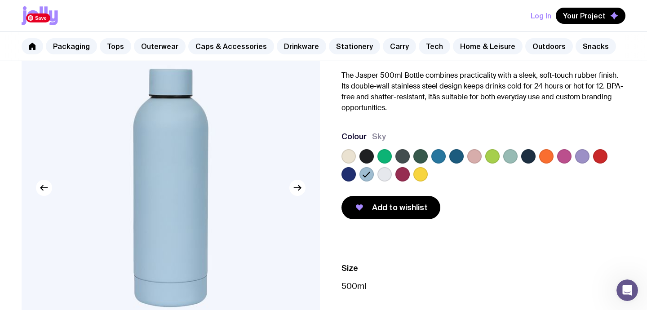
scroll to position [58, 0]
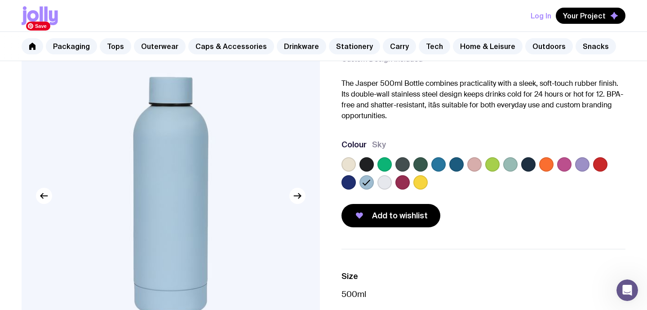
click at [301, 206] on img at bounding box center [171, 196] width 298 height 358
click at [301, 201] on icon "button" at bounding box center [297, 195] width 11 height 11
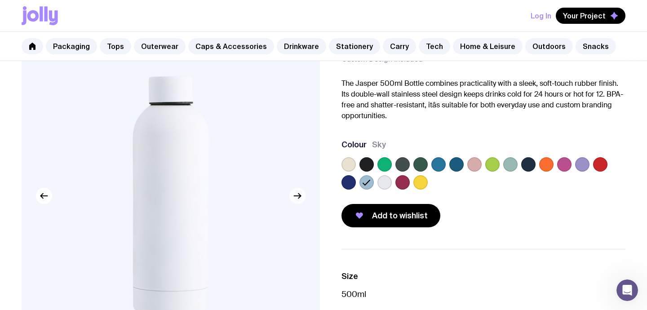
click at [301, 201] on icon "button" at bounding box center [297, 195] width 11 height 11
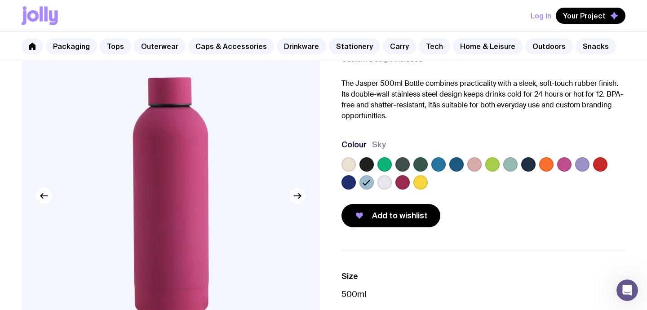
click at [301, 201] on icon "button" at bounding box center [297, 195] width 11 height 11
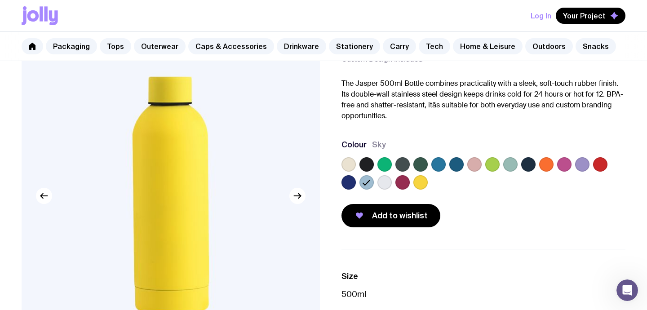
click at [360, 183] on label at bounding box center [366, 182] width 14 height 14
click at [0, 0] on input "radio" at bounding box center [0, 0] width 0 height 0
click at [350, 182] on label at bounding box center [348, 182] width 14 height 14
click at [0, 0] on input "radio" at bounding box center [0, 0] width 0 height 0
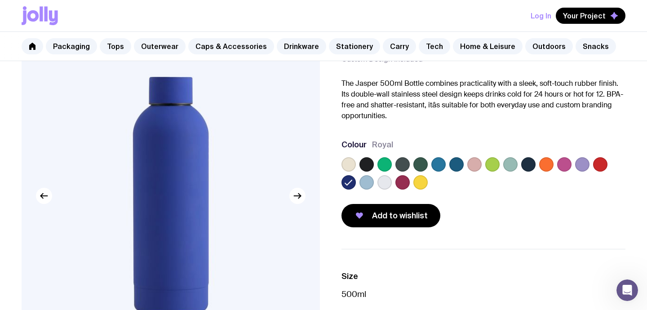
click at [366, 185] on label at bounding box center [366, 182] width 14 height 14
click at [0, 0] on input "radio" at bounding box center [0, 0] width 0 height 0
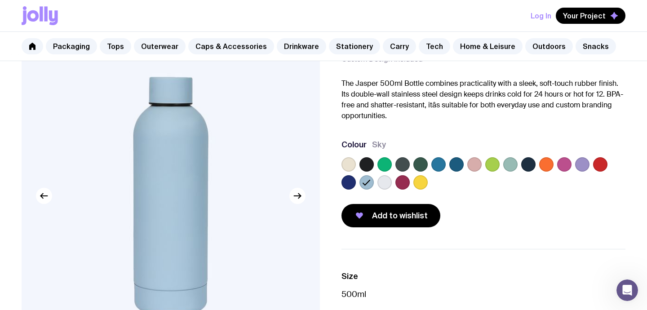
click at [346, 183] on label at bounding box center [348, 182] width 14 height 14
click at [0, 0] on input "radio" at bounding box center [0, 0] width 0 height 0
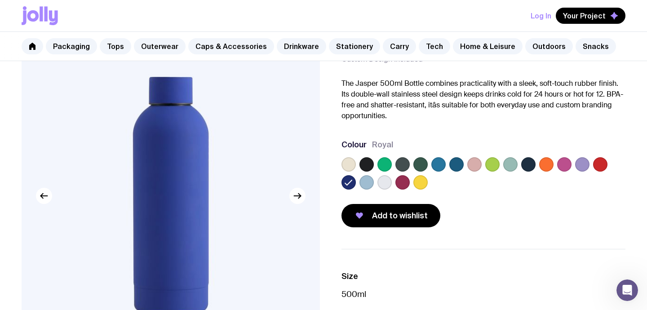
click at [455, 163] on label at bounding box center [456, 164] width 14 height 14
click at [0, 0] on input "radio" at bounding box center [0, 0] width 0 height 0
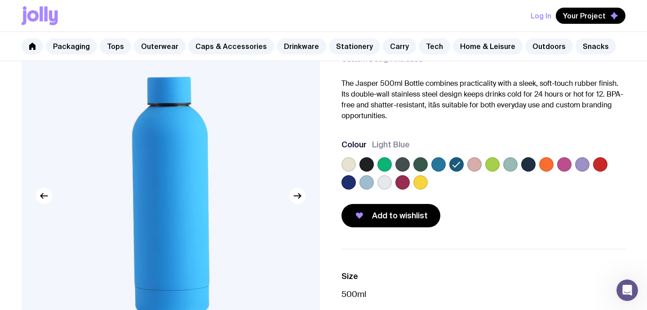
click at [406, 161] on label at bounding box center [402, 164] width 14 height 14
click at [0, 0] on input "radio" at bounding box center [0, 0] width 0 height 0
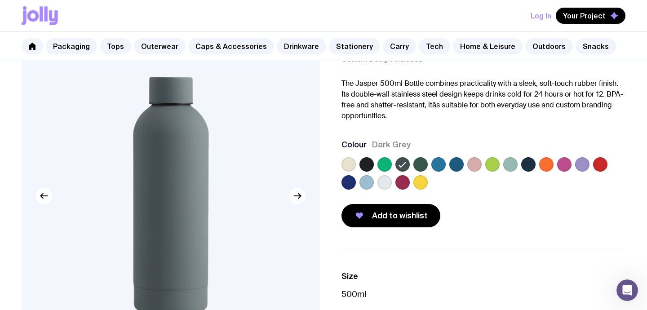
click at [369, 163] on label at bounding box center [366, 164] width 14 height 14
click at [0, 0] on input "radio" at bounding box center [0, 0] width 0 height 0
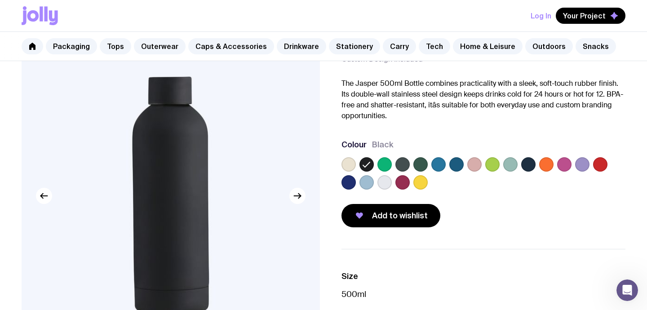
click at [364, 182] on label at bounding box center [366, 182] width 14 height 14
click at [0, 0] on input "radio" at bounding box center [0, 0] width 0 height 0
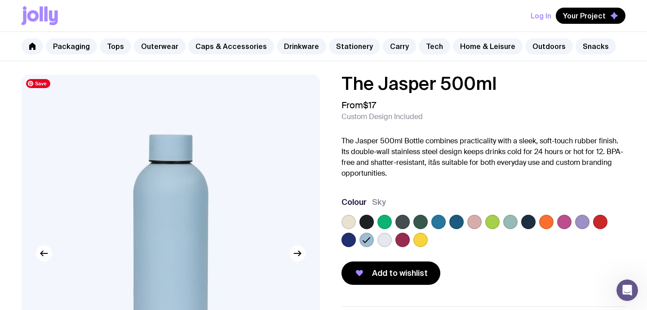
scroll to position [0, 0]
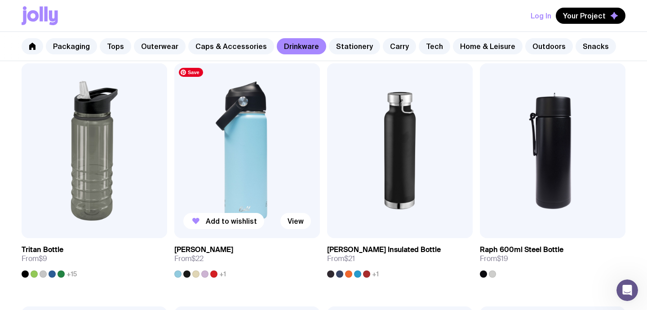
scroll to position [905, 0]
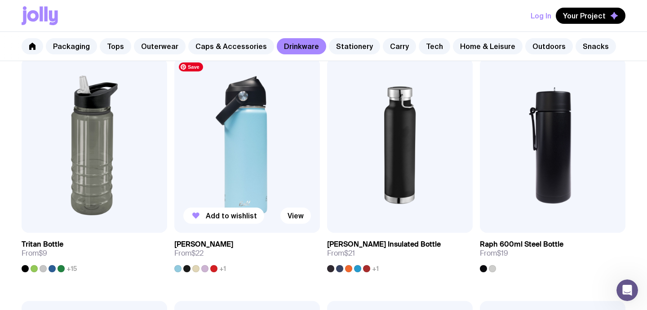
click at [280, 147] on img at bounding box center [247, 145] width 146 height 175
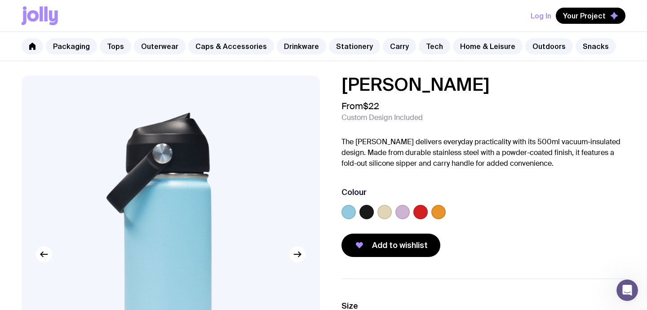
click at [384, 216] on label at bounding box center [384, 212] width 14 height 14
click at [0, 0] on input "radio" at bounding box center [0, 0] width 0 height 0
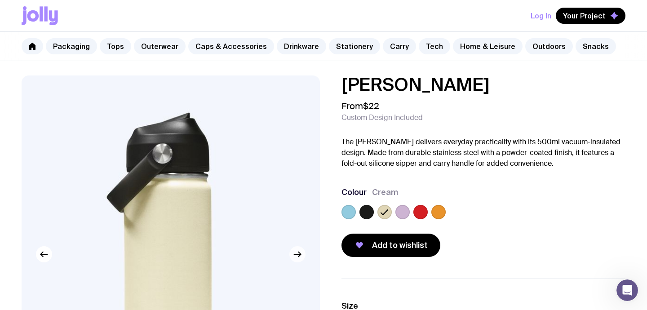
click at [298, 254] on icon "button" at bounding box center [297, 254] width 7 height 0
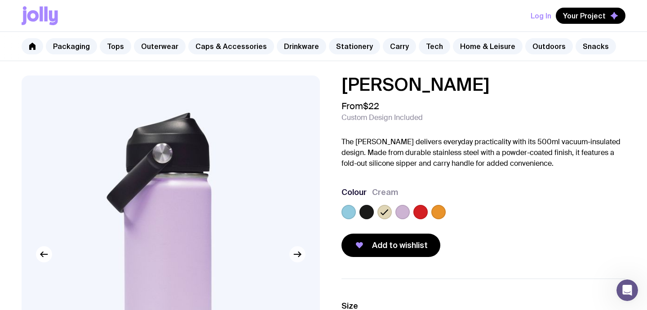
click at [298, 254] on icon "button" at bounding box center [297, 254] width 7 height 0
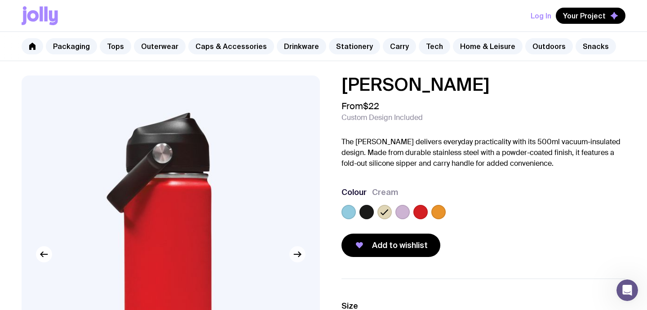
click at [298, 254] on icon "button" at bounding box center [297, 254] width 7 height 0
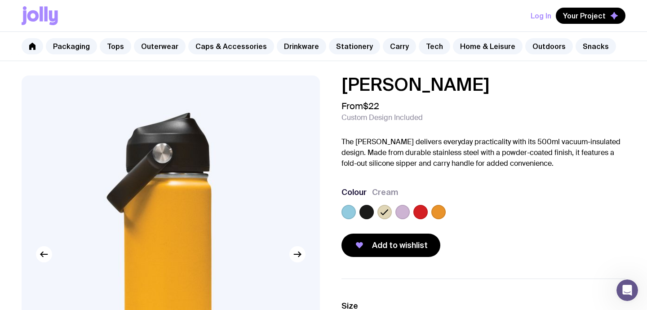
click at [385, 212] on icon at bounding box center [384, 212] width 7 height 5
click at [0, 0] on input "radio" at bounding box center [0, 0] width 0 height 0
click at [388, 217] on label at bounding box center [384, 212] width 14 height 14
click at [0, 0] on input "radio" at bounding box center [0, 0] width 0 height 0
click at [388, 213] on icon at bounding box center [384, 212] width 11 height 11
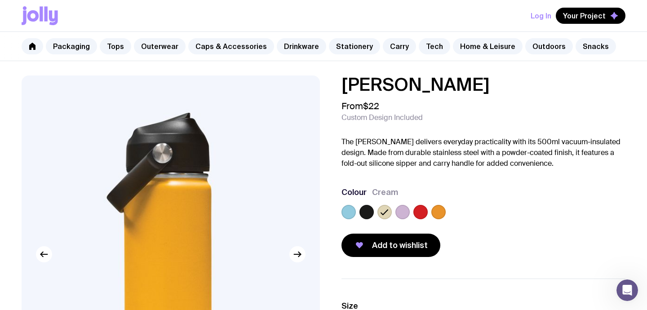
click at [0, 0] on input "radio" at bounding box center [0, 0] width 0 height 0
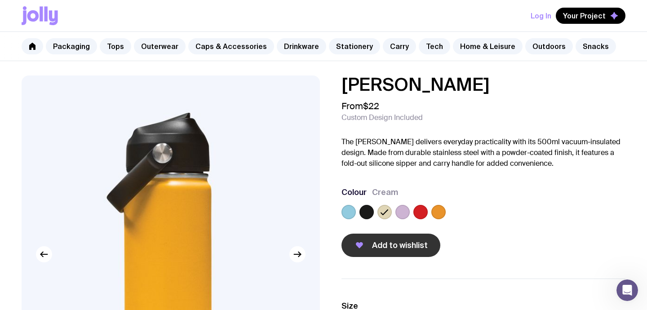
click at [394, 252] on button "Add to wishlist" at bounding box center [390, 245] width 99 height 23
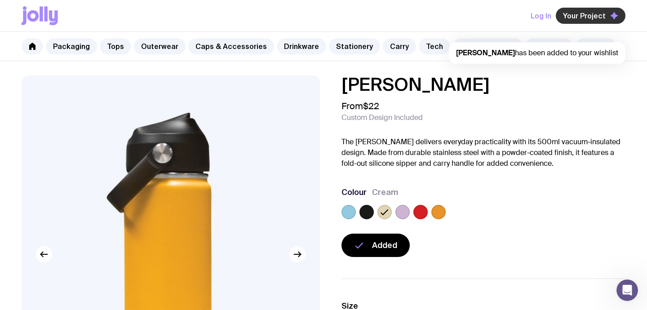
click at [573, 15] on span "Your Project" at bounding box center [584, 15] width 43 height 9
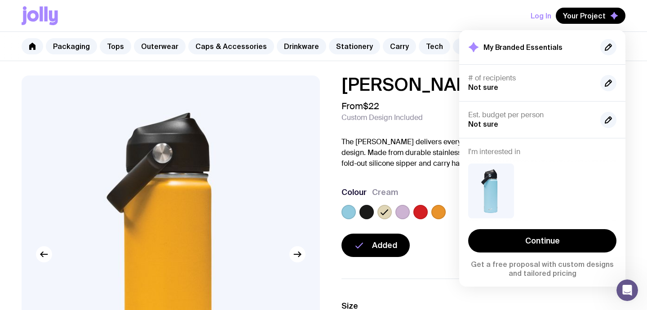
click at [505, 83] on div "# of recipients Not sure" at bounding box center [530, 83] width 125 height 18
click at [490, 87] on span "Not sure" at bounding box center [483, 87] width 30 height 8
click at [610, 81] on icon "button" at bounding box center [610, 82] width 2 height 2
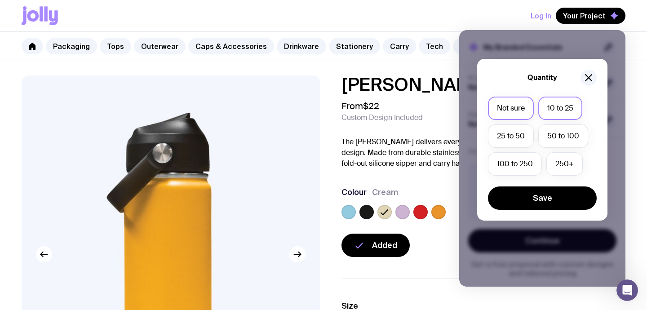
click at [569, 108] on label "10 to 25" at bounding box center [560, 108] width 44 height 23
click at [0, 0] on input "10 to 25" at bounding box center [0, 0] width 0 height 0
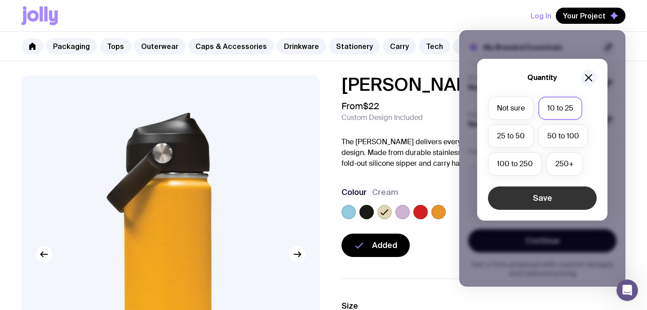
click at [533, 196] on button "Save" at bounding box center [542, 197] width 109 height 23
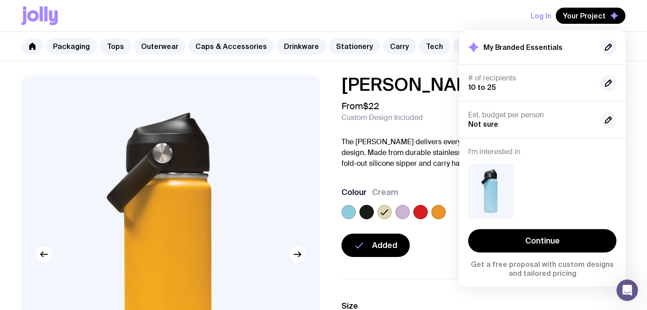
click at [604, 116] on icon "button" at bounding box center [608, 120] width 11 height 11
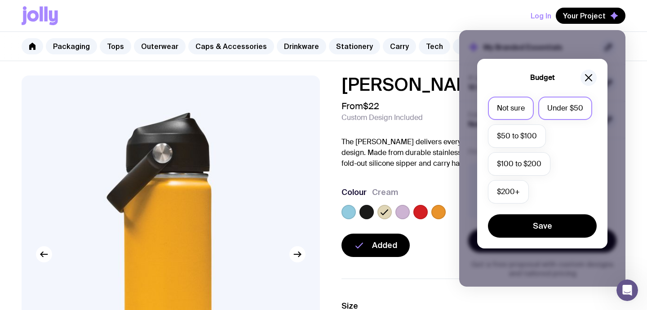
click at [571, 111] on label "Under $50" at bounding box center [565, 108] width 54 height 23
click at [0, 0] on input "Under $50" at bounding box center [0, 0] width 0 height 0
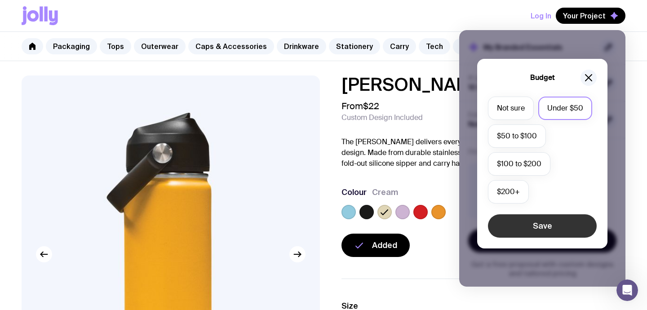
click at [555, 230] on button "Save" at bounding box center [542, 225] width 109 height 23
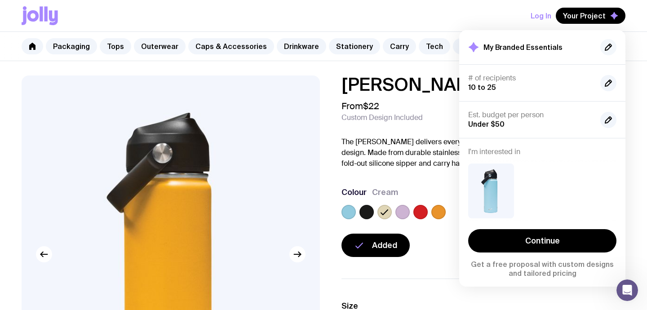
click at [605, 50] on icon "button" at bounding box center [608, 47] width 6 height 6
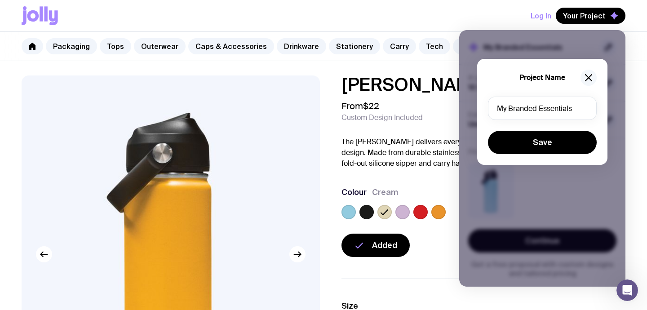
click at [592, 72] on icon "button" at bounding box center [588, 77] width 11 height 11
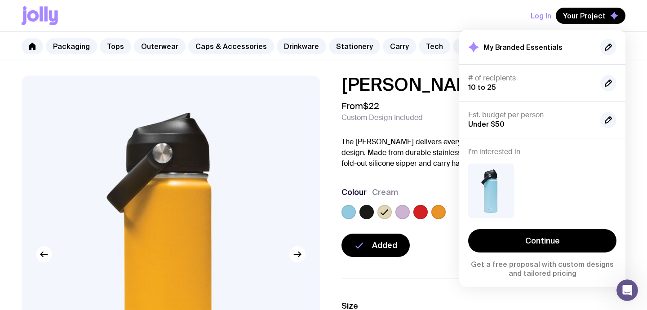
scroll to position [51, 0]
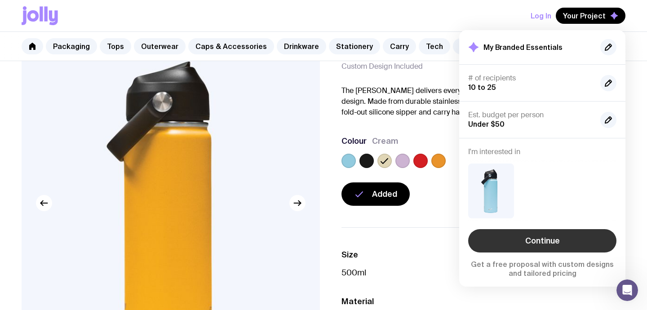
click at [538, 235] on link "Continue" at bounding box center [542, 240] width 148 height 23
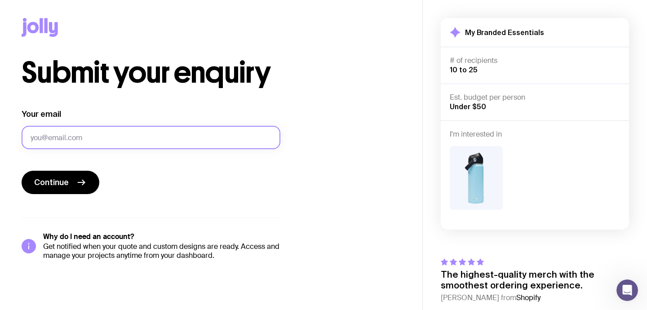
click at [227, 133] on input "Your email" at bounding box center [151, 137] width 259 height 23
type input "claudia@magnet.com.au"
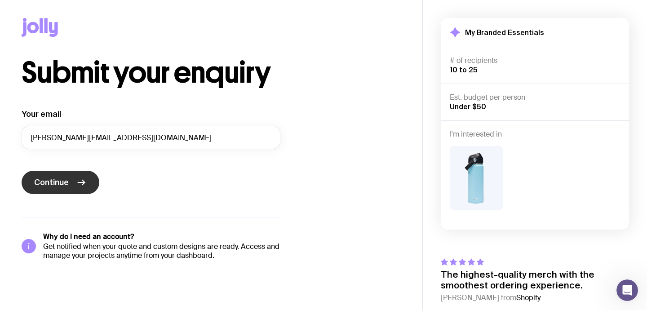
click at [90, 182] on button "Continue" at bounding box center [61, 182] width 78 height 23
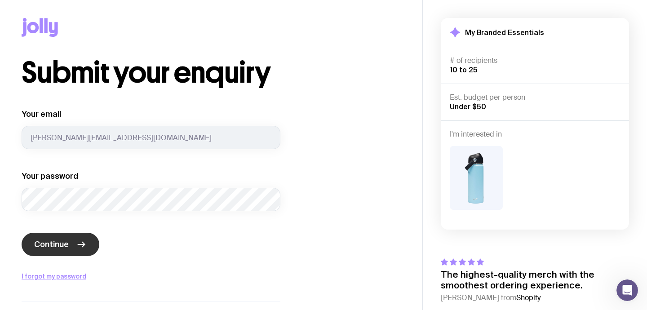
click at [78, 243] on icon "submit" at bounding box center [81, 244] width 11 height 11
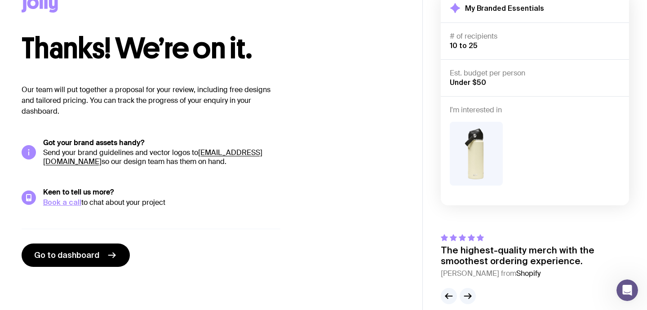
scroll to position [36, 0]
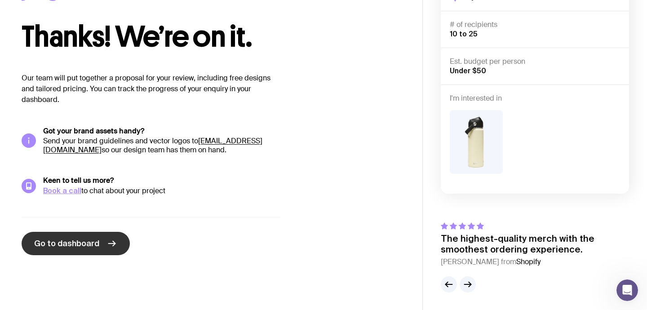
click at [115, 244] on icon at bounding box center [111, 243] width 11 height 11
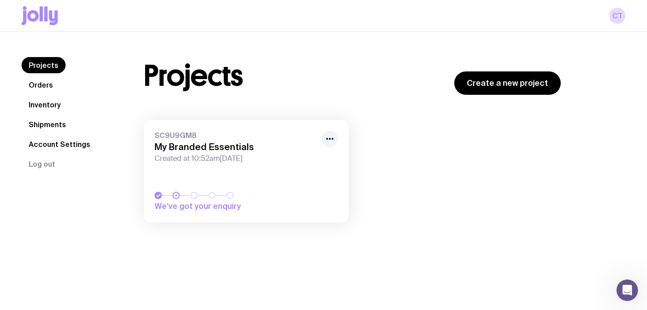
scroll to position [32, 0]
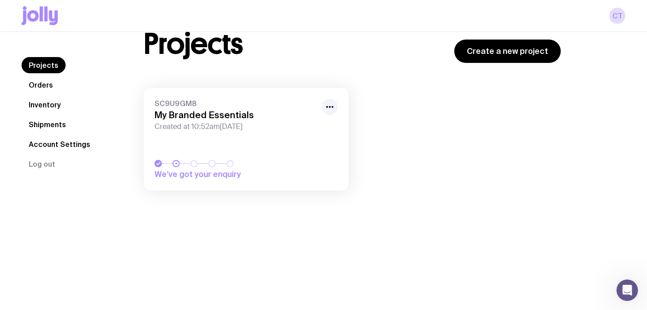
click at [50, 110] on link "Inventory" at bounding box center [45, 105] width 46 height 16
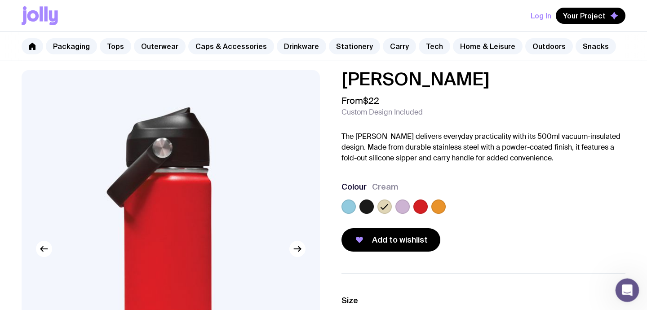
click at [627, 289] on icon "Open Intercom Messenger" at bounding box center [626, 288] width 6 height 7
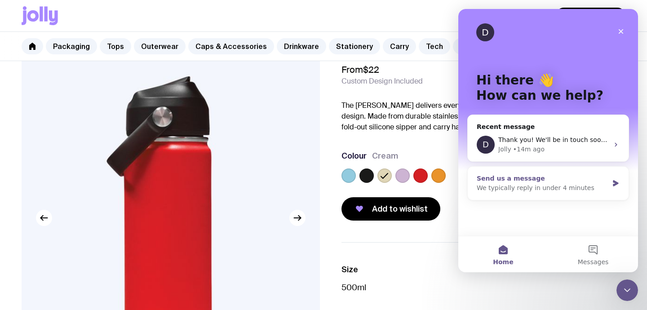
scroll to position [45, 0]
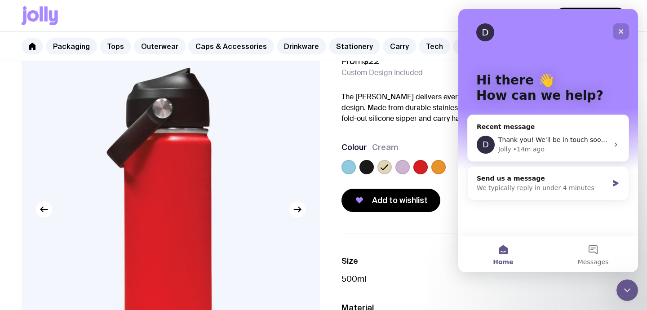
click at [622, 31] on icon "Close" at bounding box center [620, 31] width 7 height 7
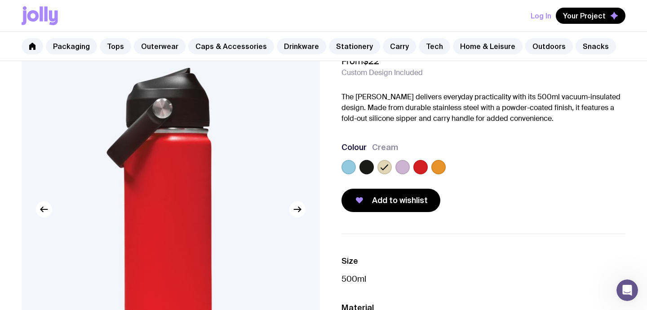
scroll to position [0, 0]
click at [382, 168] on icon at bounding box center [384, 167] width 7 height 5
click at [0, 0] on input "radio" at bounding box center [0, 0] width 0 height 0
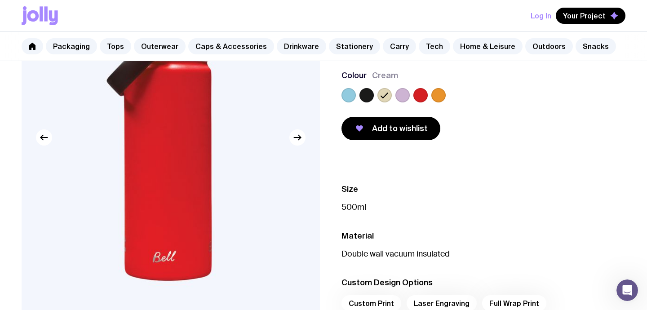
scroll to position [62, 0]
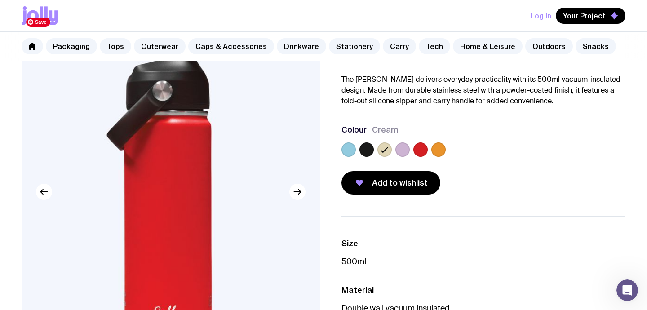
click at [302, 199] on img at bounding box center [171, 192] width 298 height 358
click at [299, 193] on icon "button" at bounding box center [299, 192] width 2 height 5
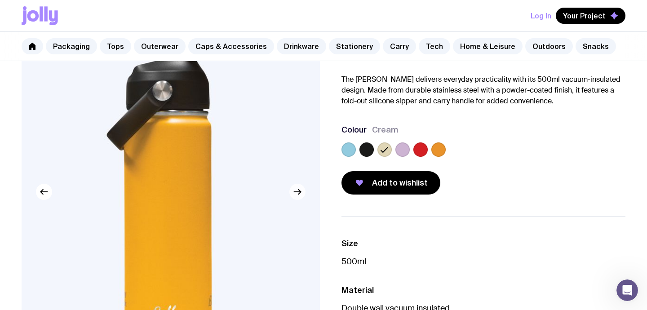
click at [299, 193] on icon "button" at bounding box center [299, 192] width 2 height 5
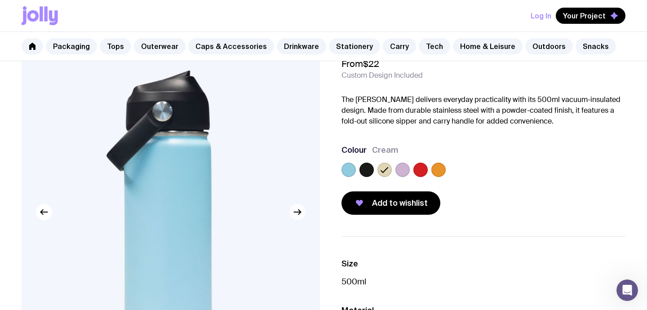
scroll to position [46, 0]
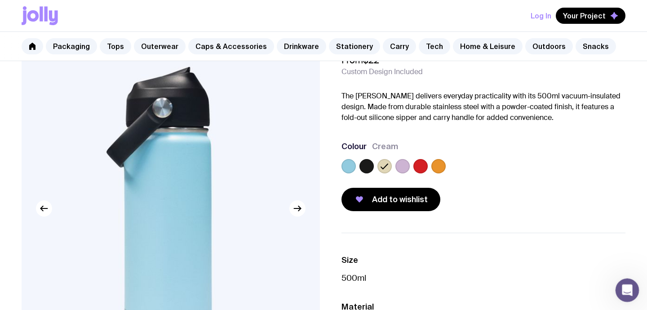
click at [626, 283] on icon "Open Intercom Messenger" at bounding box center [626, 289] width 15 height 15
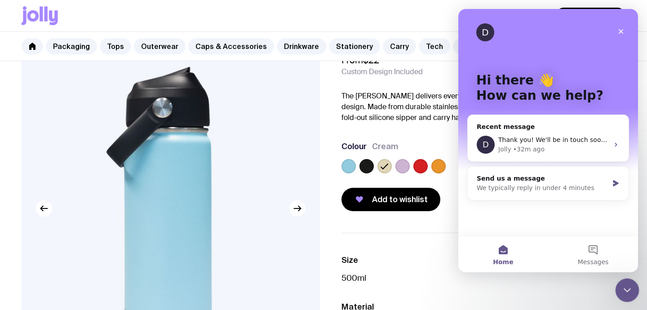
click at [626, 283] on icon "Close Intercom Messenger" at bounding box center [625, 288] width 11 height 11
